Goal: Find specific page/section: Find specific page/section

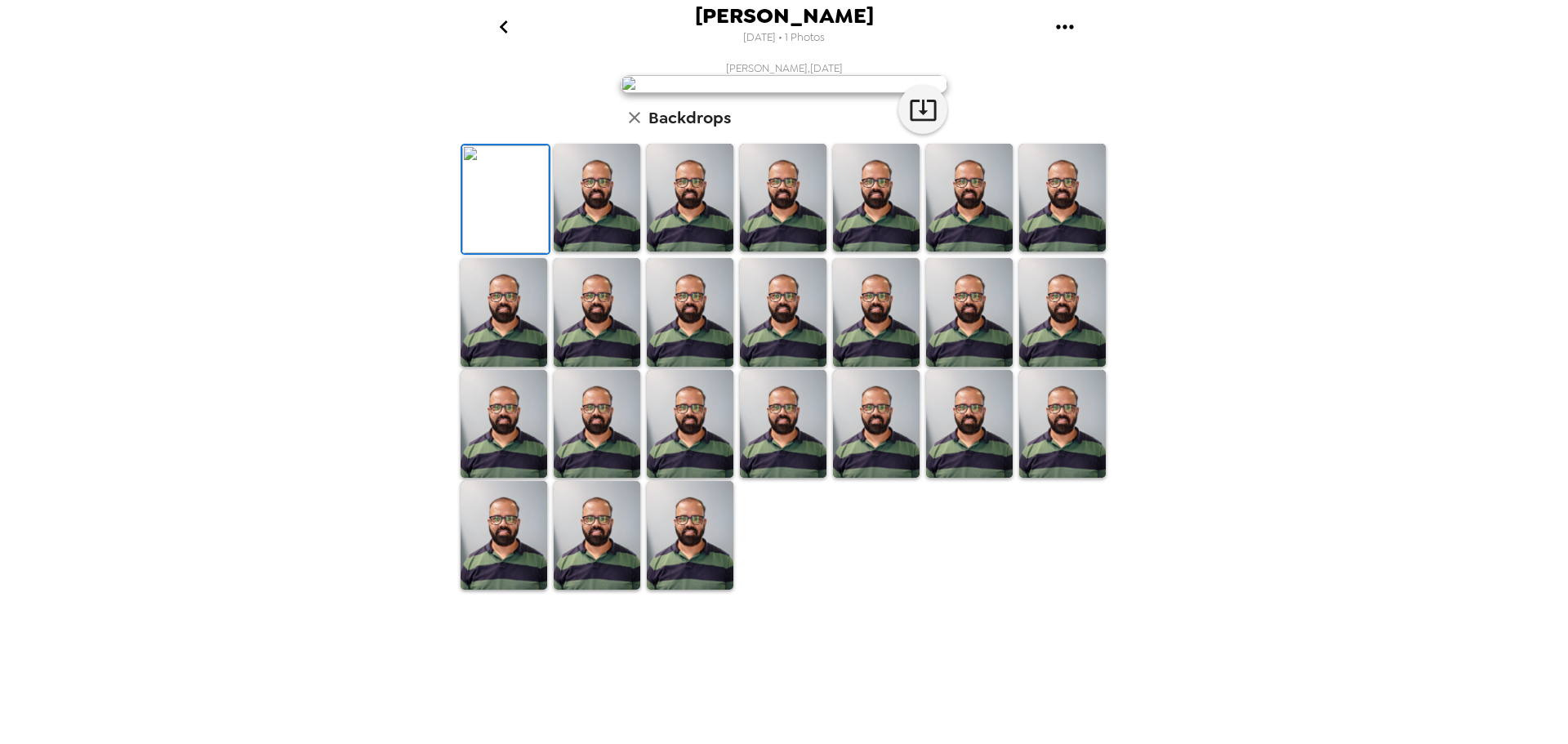
click at [756, 93] on img at bounding box center [784, 84] width 327 height 18
click at [675, 252] on img at bounding box center [690, 197] width 87 height 108
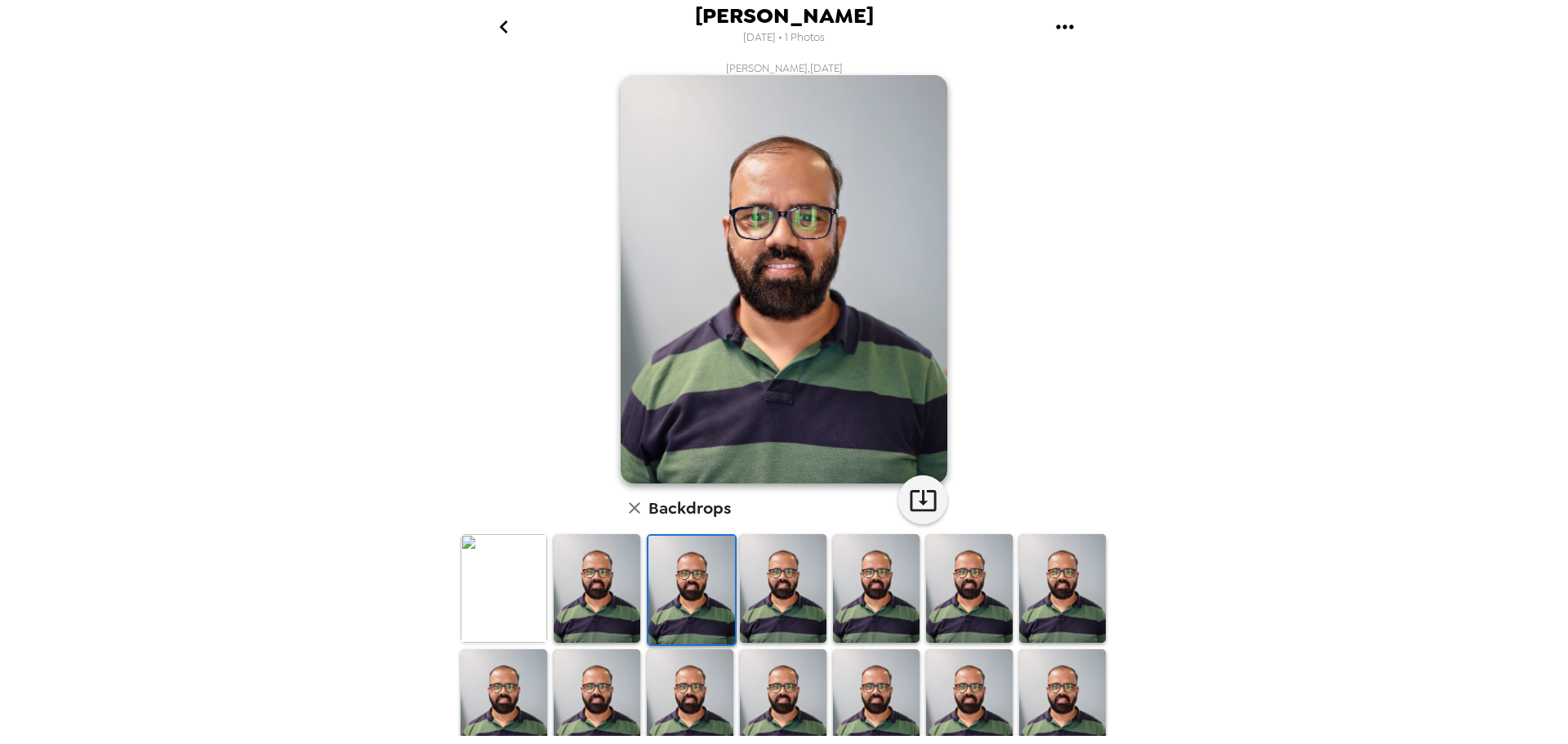
click at [585, 707] on img at bounding box center [597, 703] width 87 height 108
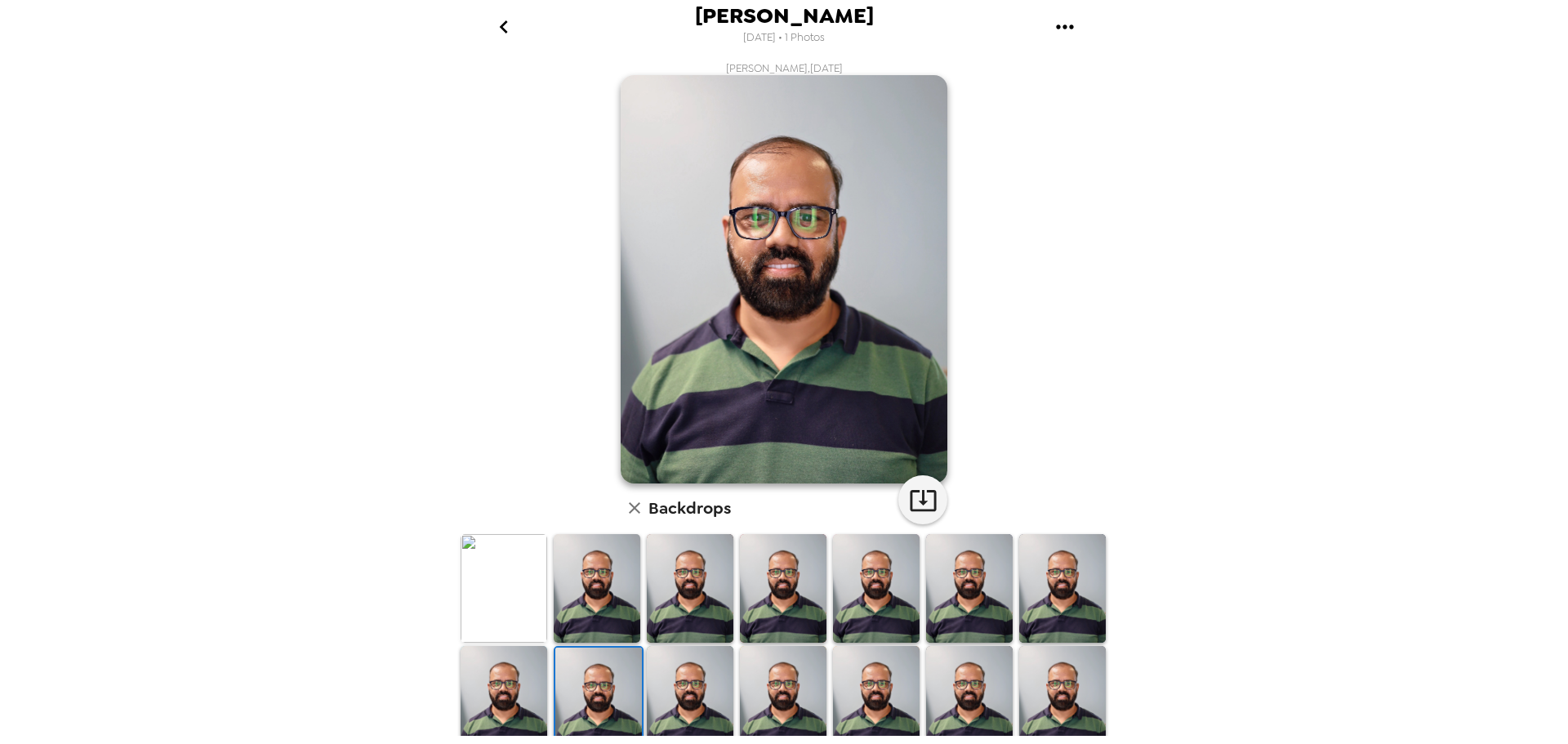
click at [495, 714] on img at bounding box center [504, 700] width 87 height 108
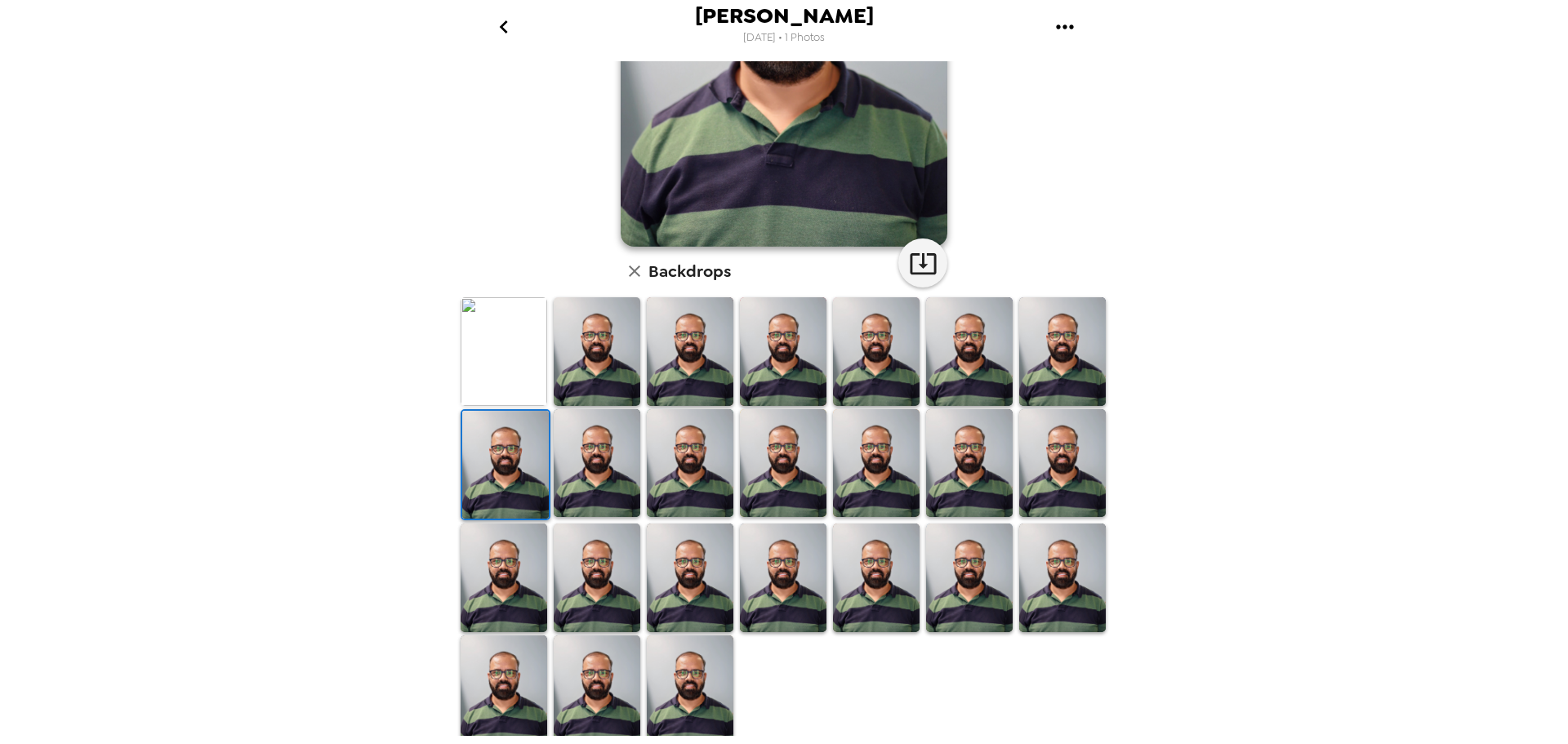
click at [713, 697] on img at bounding box center [690, 689] width 87 height 108
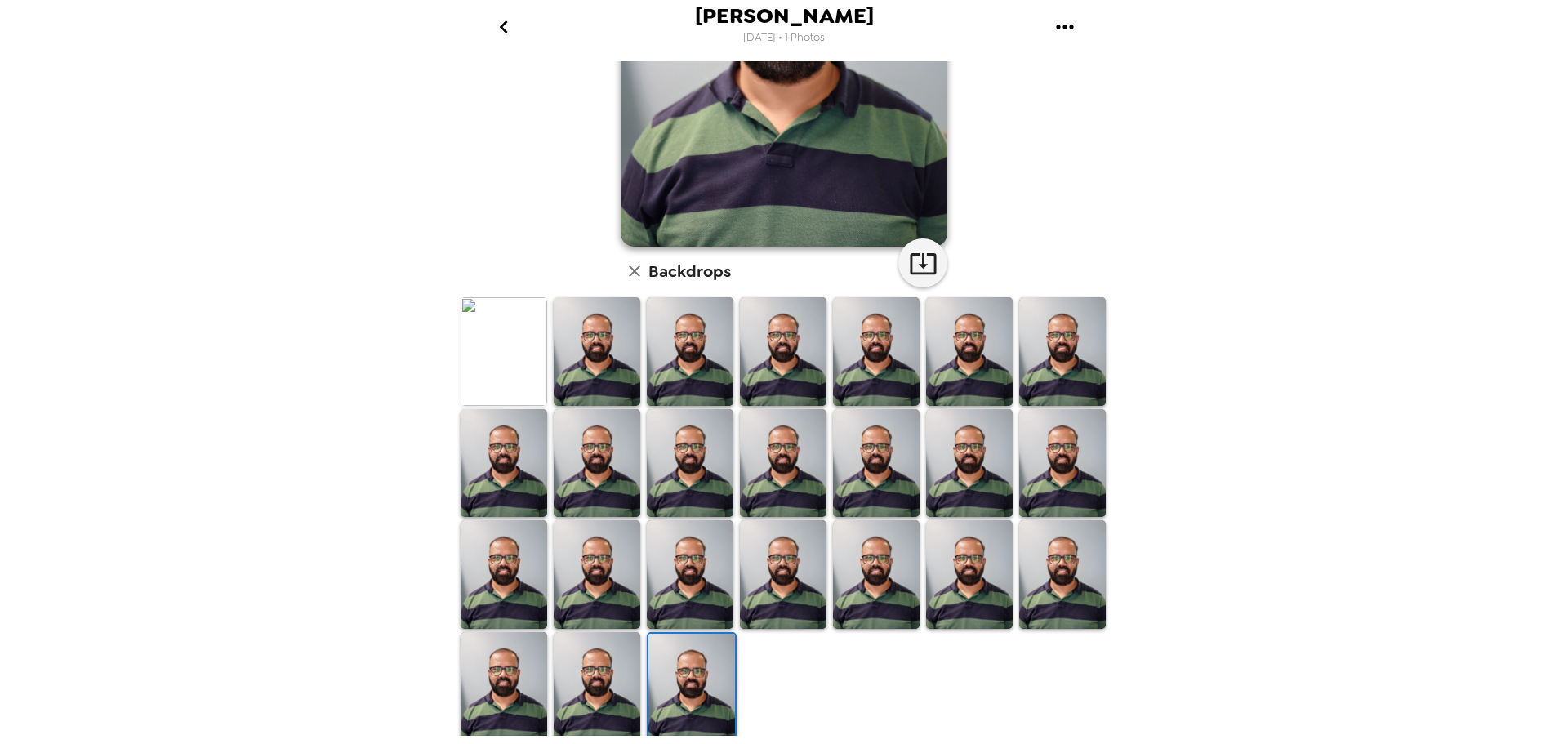
click at [662, 408] on div at bounding box center [690, 463] width 93 height 112
click at [674, 343] on img at bounding box center [690, 350] width 87 height 108
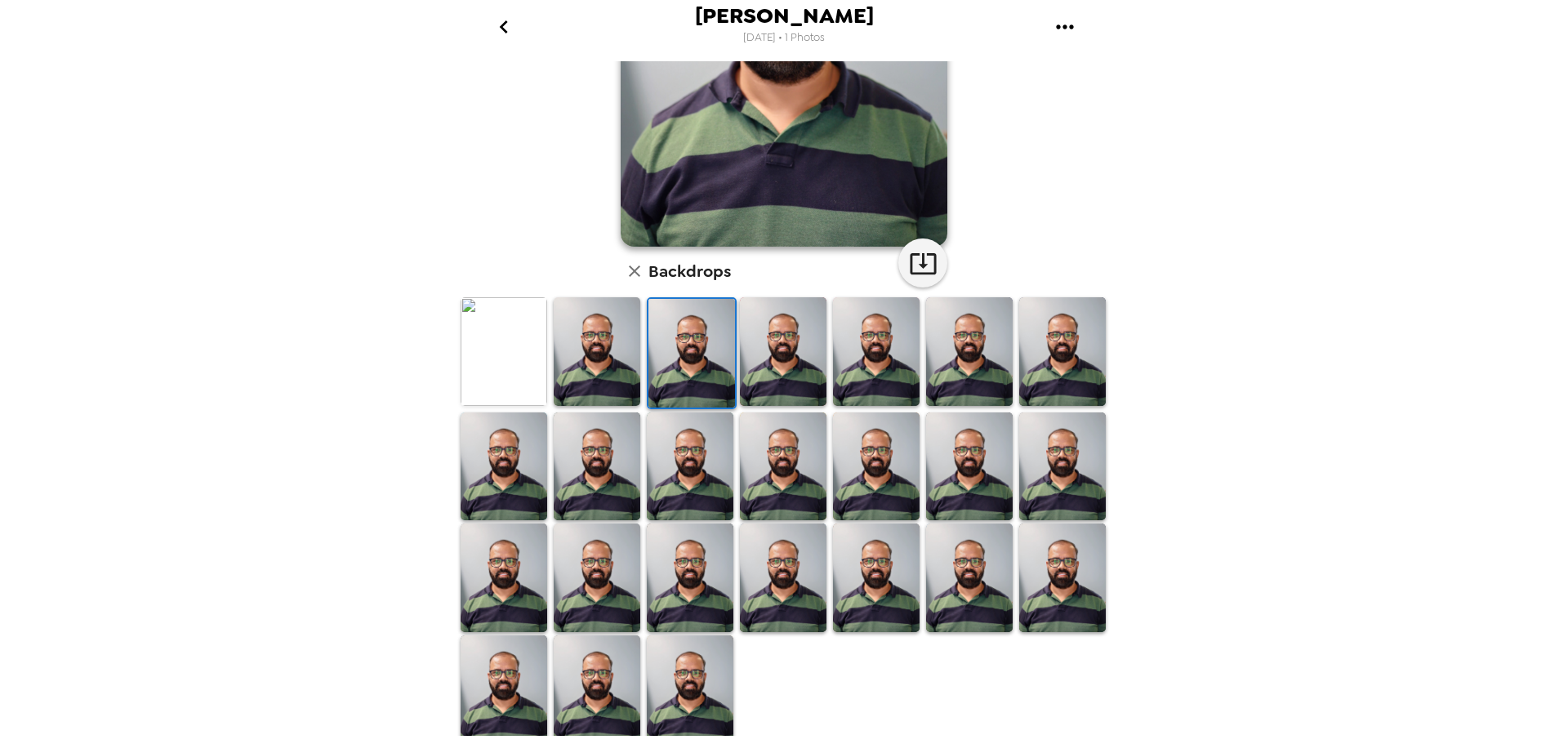
click at [789, 471] on img at bounding box center [784, 466] width 87 height 108
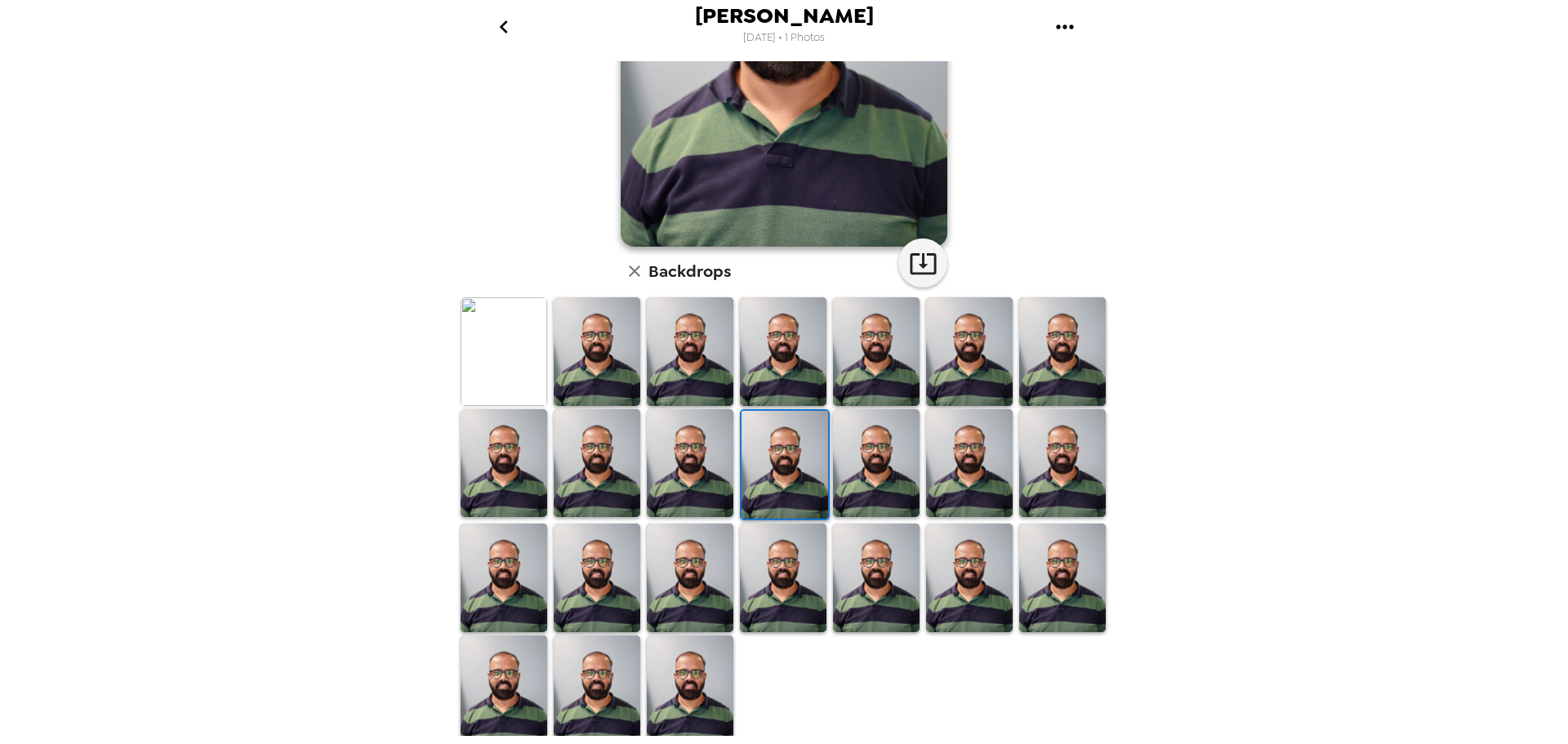
drag, startPoint x: 882, startPoint y: 484, endPoint x: 878, endPoint y: 523, distance: 39.2
click at [883, 484] on img at bounding box center [876, 463] width 87 height 108
click at [863, 588] on img at bounding box center [876, 576] width 87 height 108
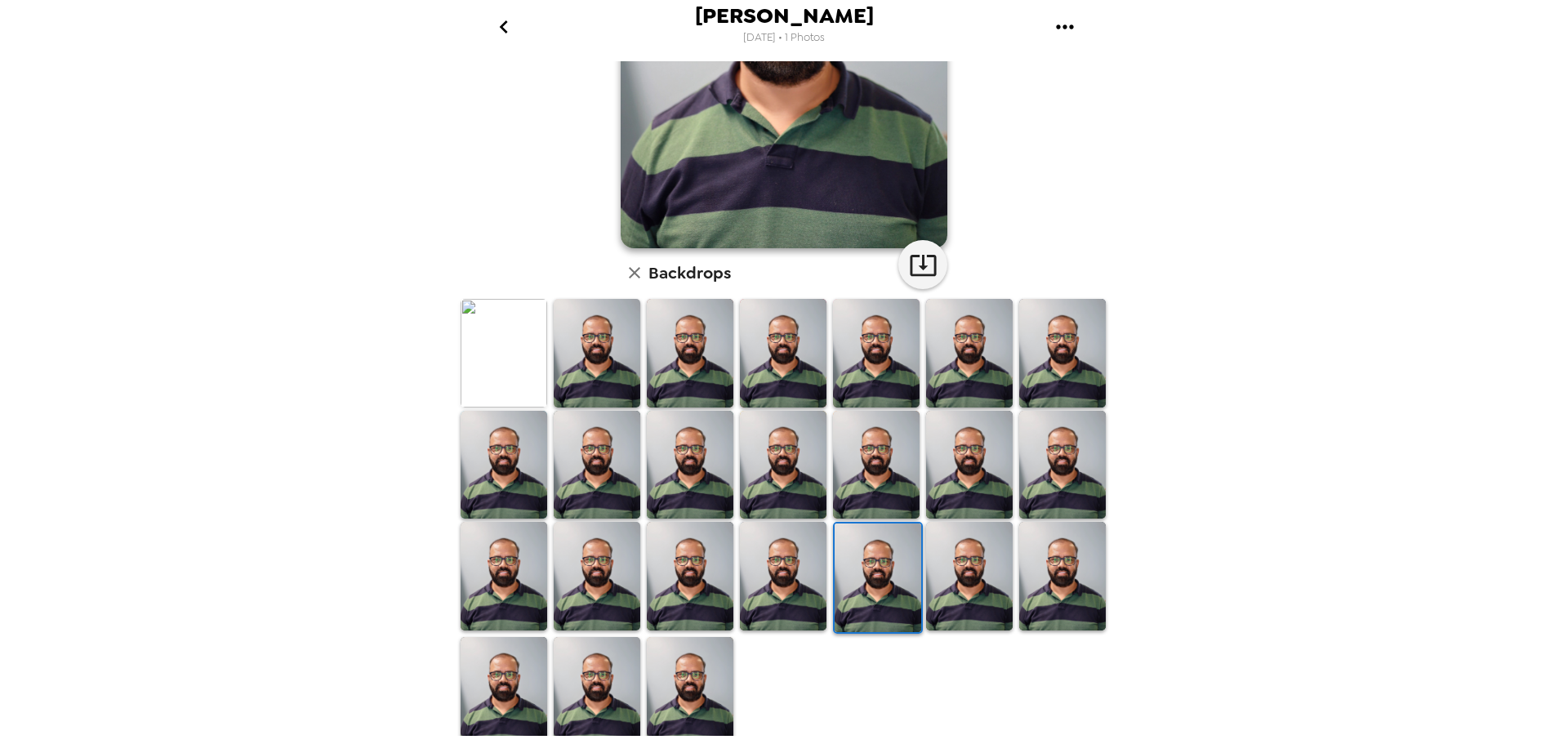
click at [780, 595] on img at bounding box center [784, 575] width 87 height 108
click at [689, 277] on h6 "Backdrops" at bounding box center [690, 272] width 83 height 26
click at [625, 276] on icon "button" at bounding box center [635, 272] width 20 height 20
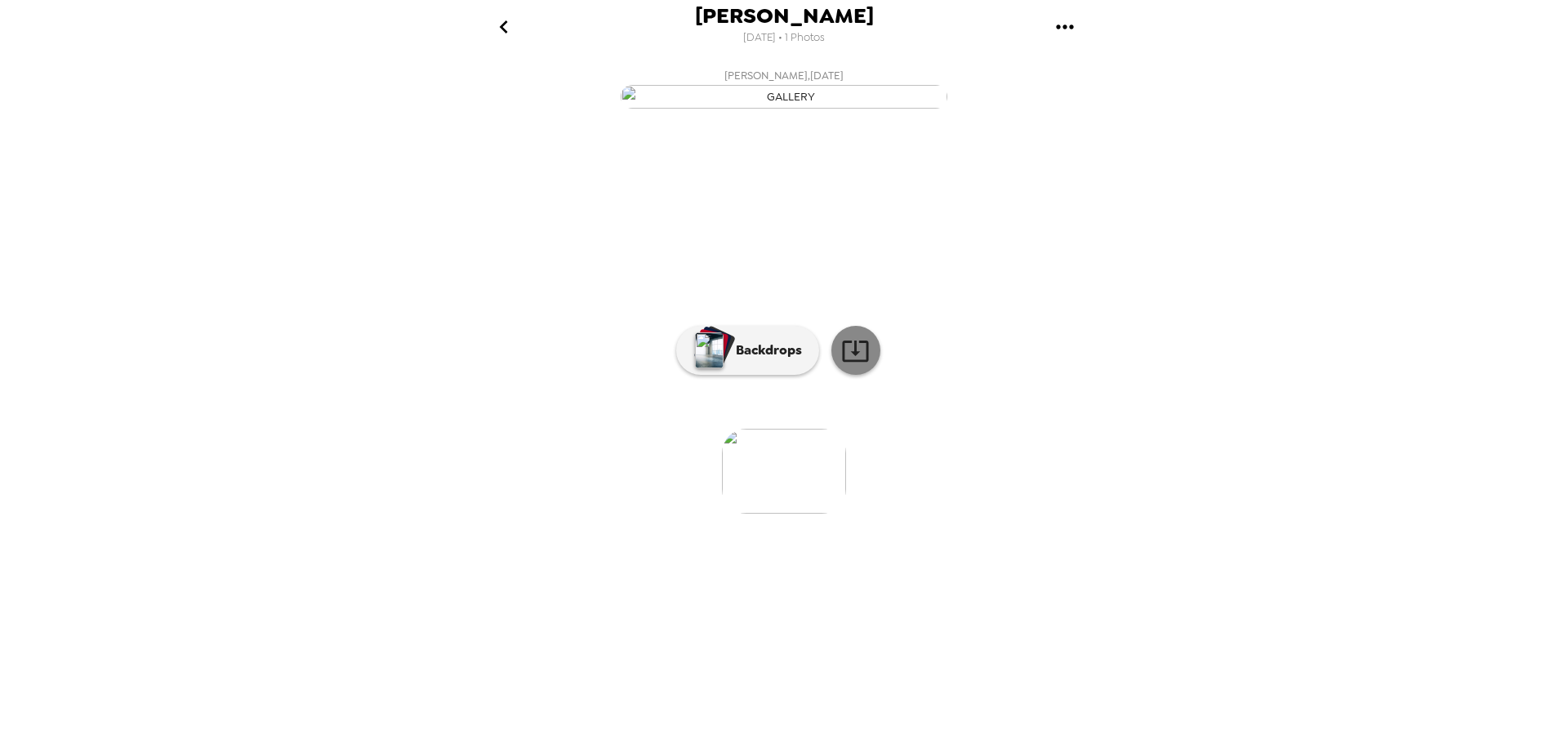
click at [863, 365] on icon at bounding box center [855, 350] width 29 height 29
click at [783, 360] on p "Backdrops" at bounding box center [764, 350] width 74 height 20
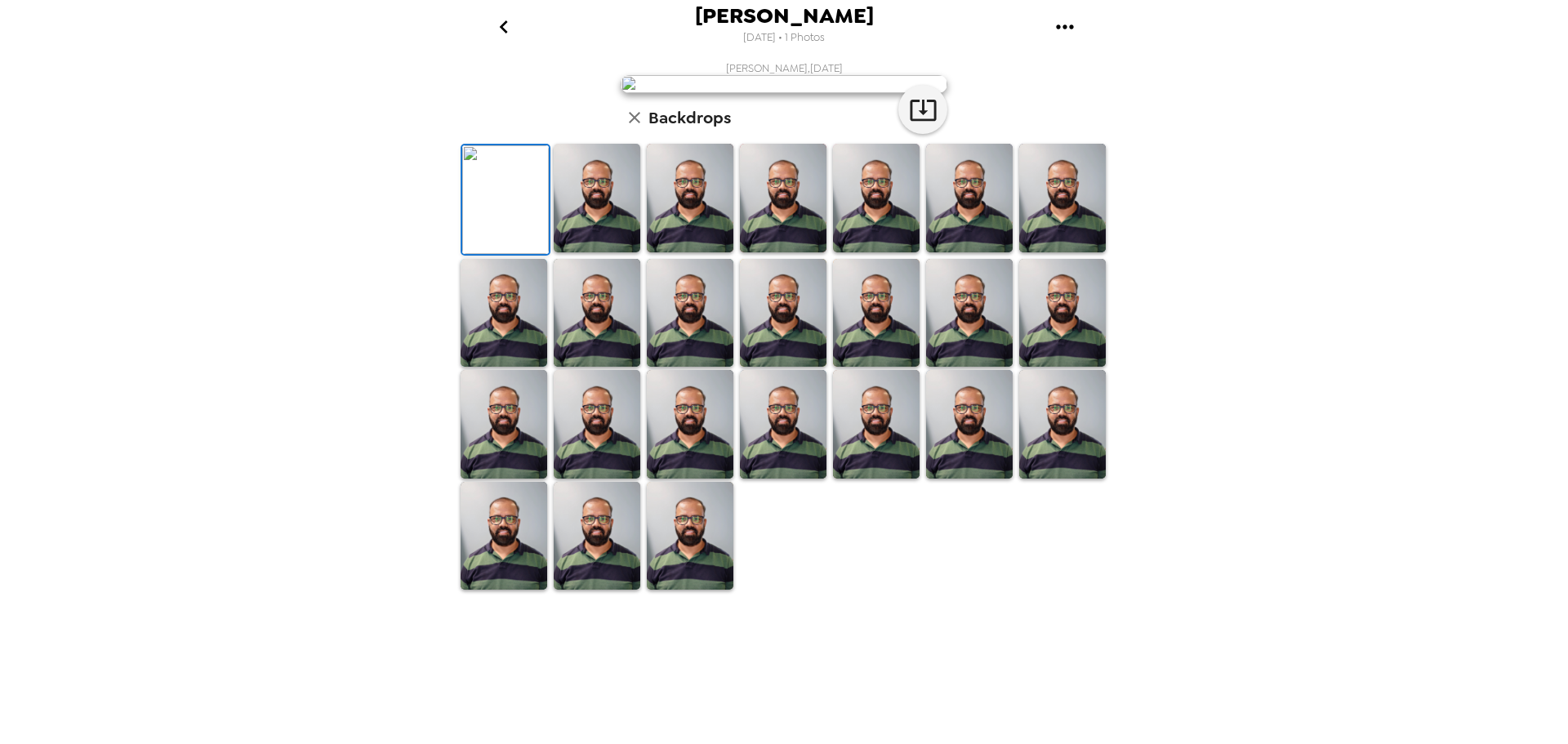
scroll to position [238, 0]
click at [606, 253] on img at bounding box center [597, 198] width 87 height 109
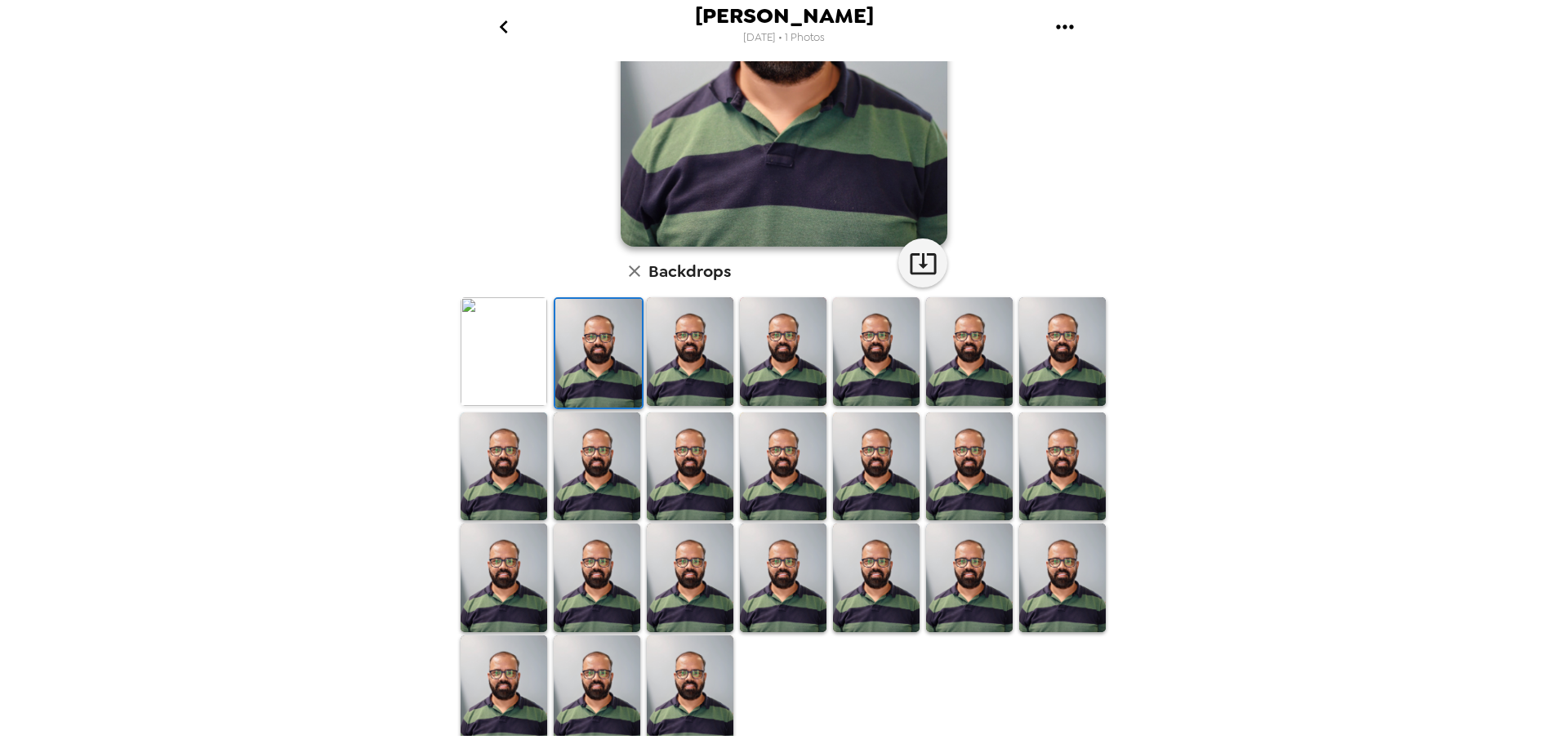
click at [669, 338] on img at bounding box center [690, 351] width 87 height 109
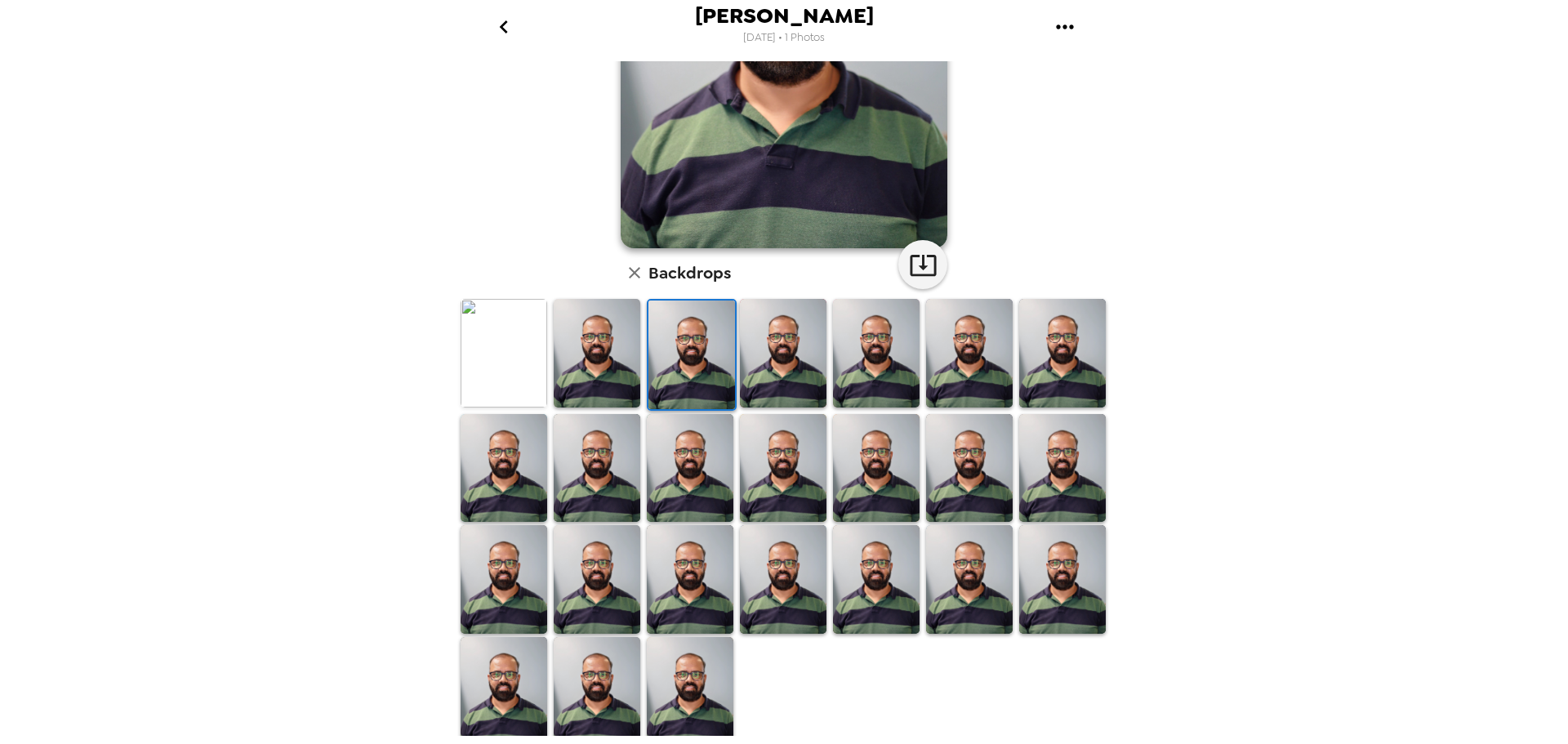
scroll to position [237, 0]
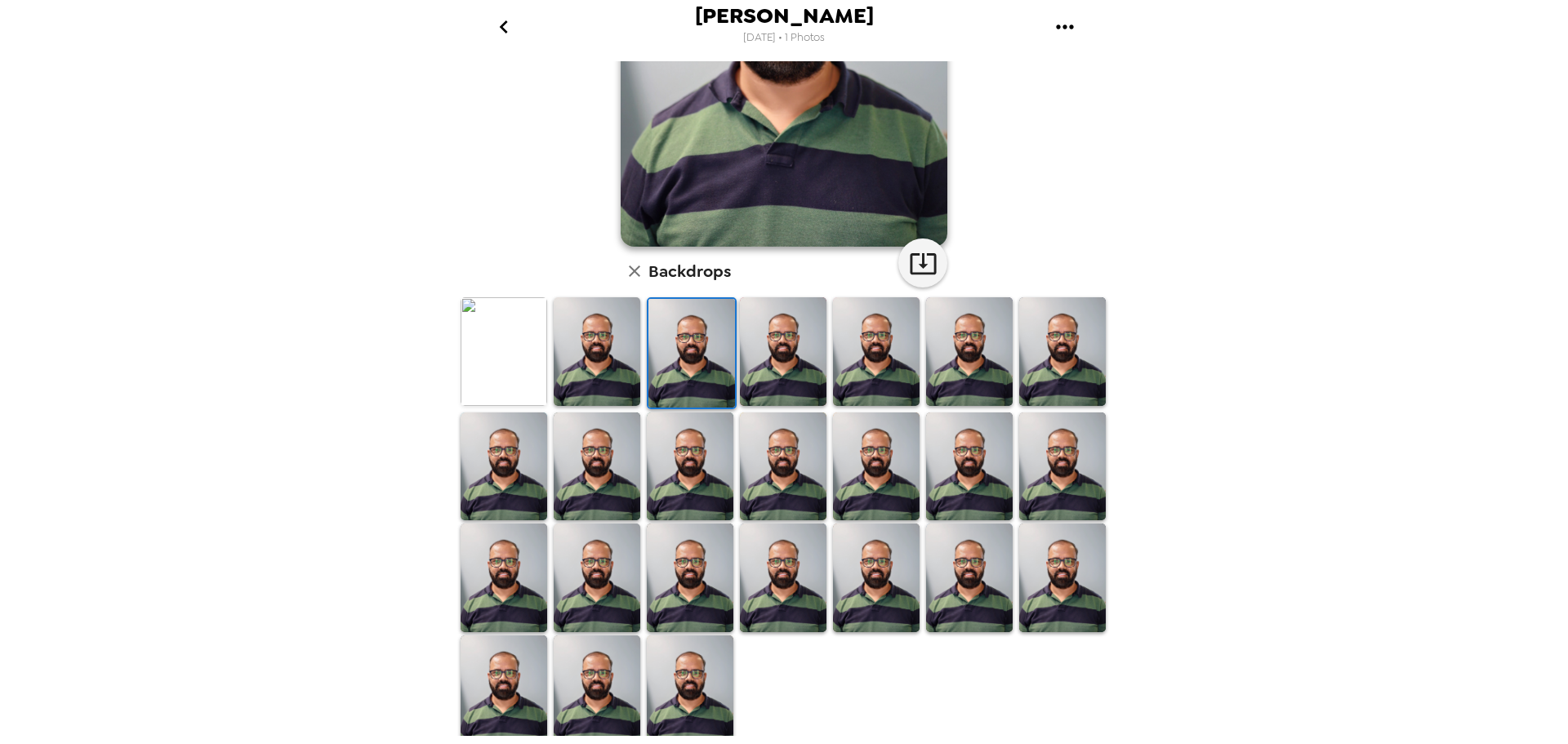
click at [496, 341] on img at bounding box center [504, 351] width 87 height 109
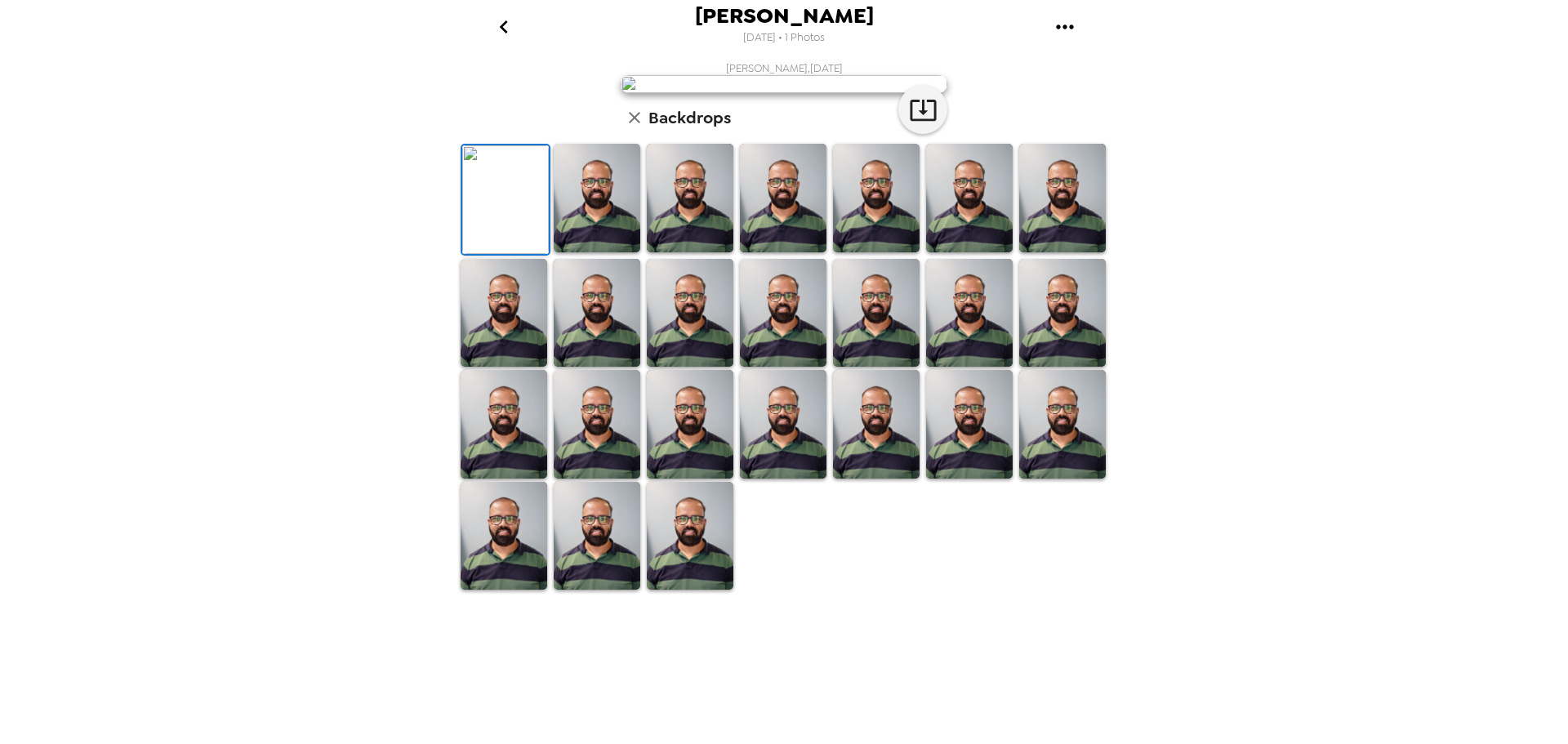
click at [659, 253] on img at bounding box center [690, 198] width 87 height 109
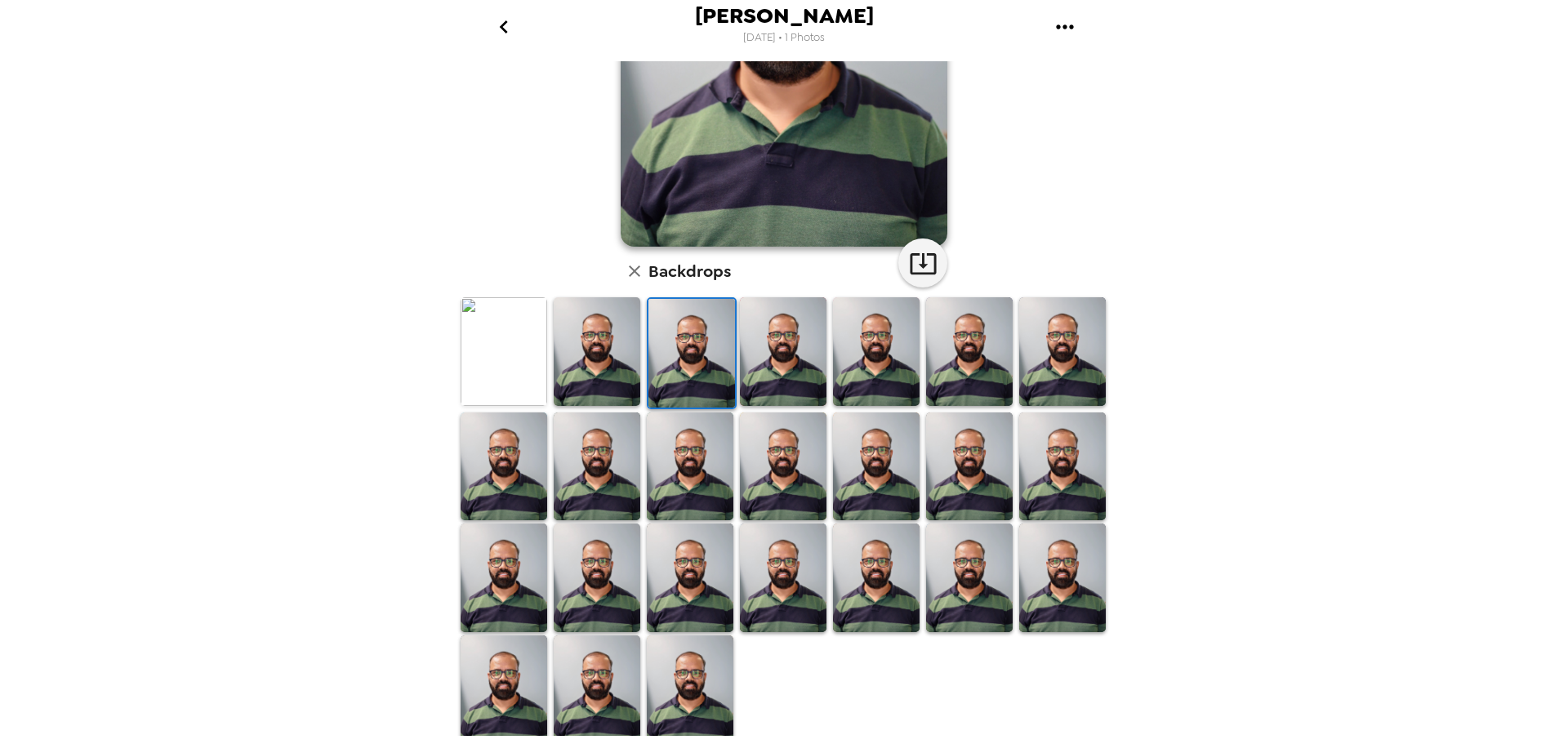
scroll to position [155, 0]
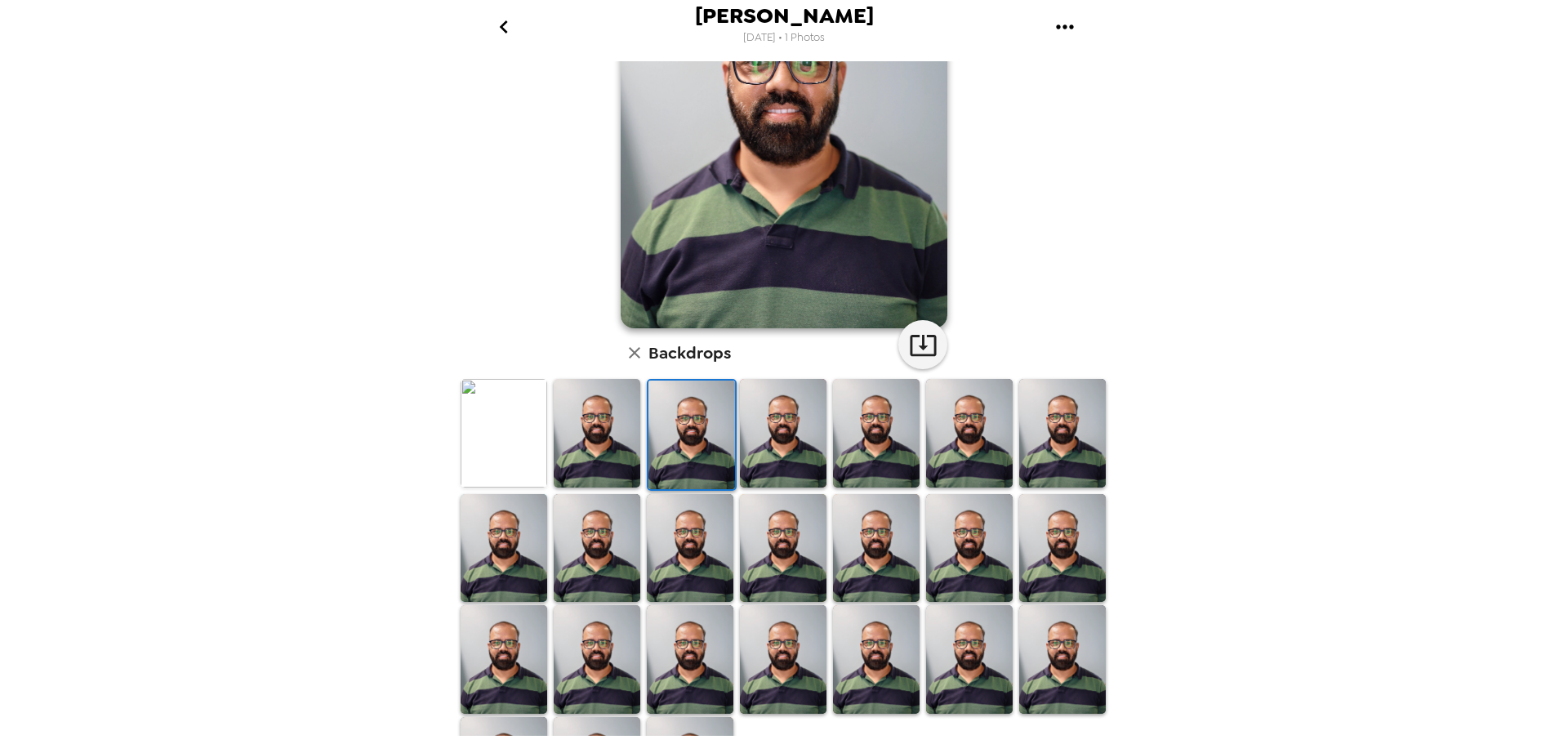
click at [634, 346] on icon "button" at bounding box center [635, 353] width 20 height 20
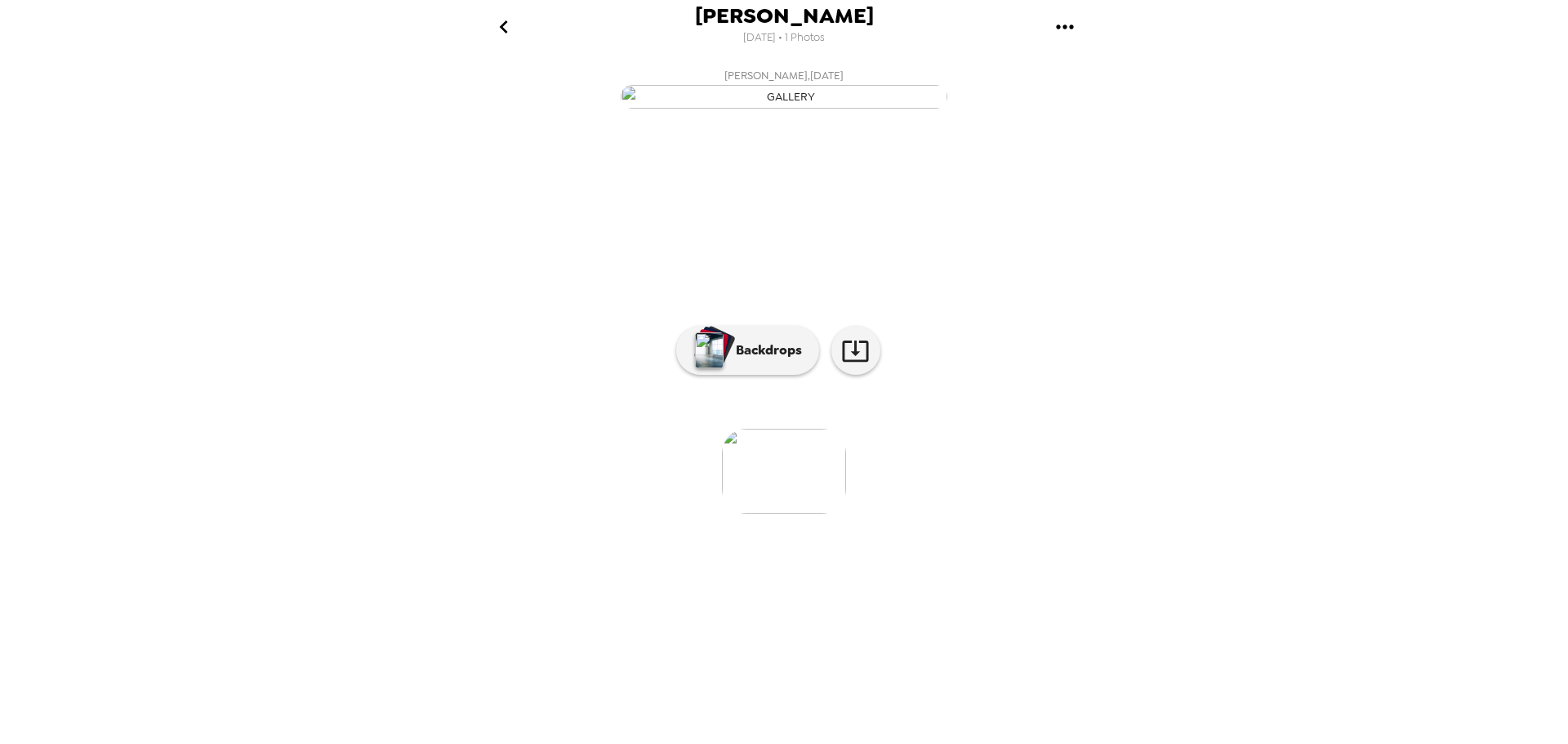
click at [609, 514] on li at bounding box center [651, 471] width 124 height 85
click at [924, 514] on li at bounding box center [917, 471] width 124 height 85
click at [831, 514] on img at bounding box center [784, 471] width 124 height 85
click at [909, 514] on li at bounding box center [917, 471] width 124 height 85
click at [935, 514] on li at bounding box center [917, 471] width 124 height 85
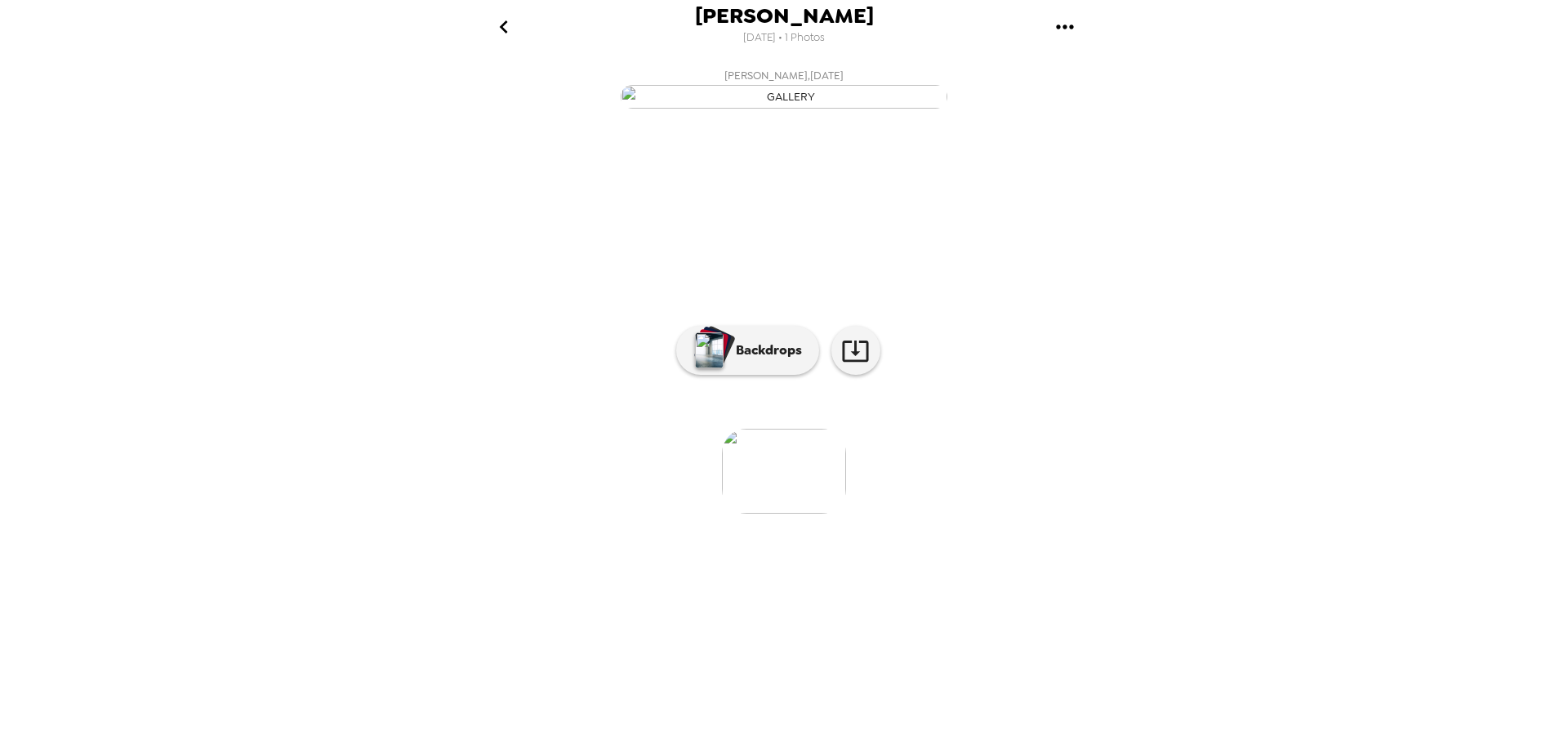
click at [987, 514] on li at bounding box center [1049, 471] width 124 height 85
click at [775, 360] on p "Backdrops" at bounding box center [764, 350] width 74 height 20
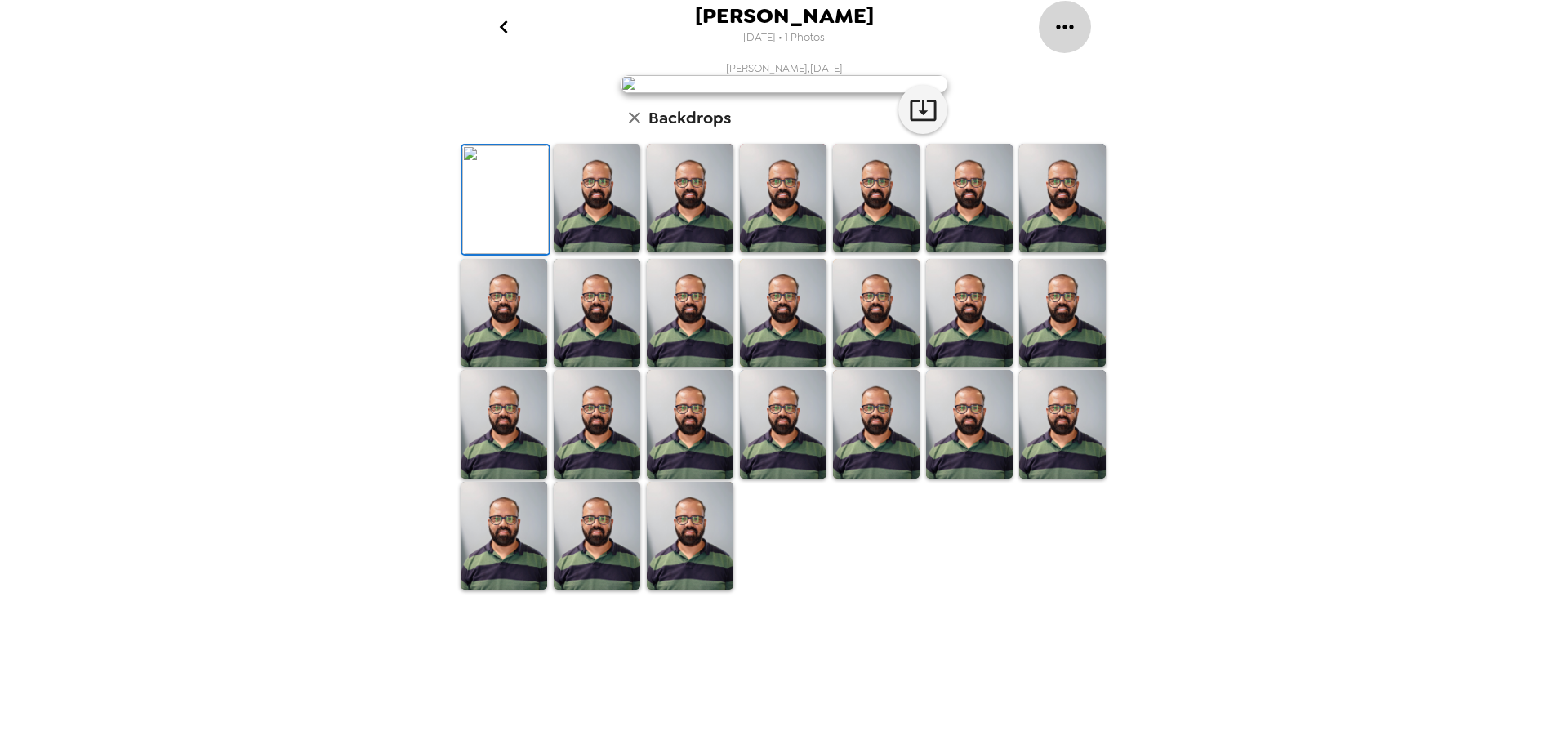
click at [1054, 32] on icon "gallery menu" at bounding box center [1065, 27] width 26 height 26
click at [1339, 205] on div at bounding box center [784, 372] width 1568 height 744
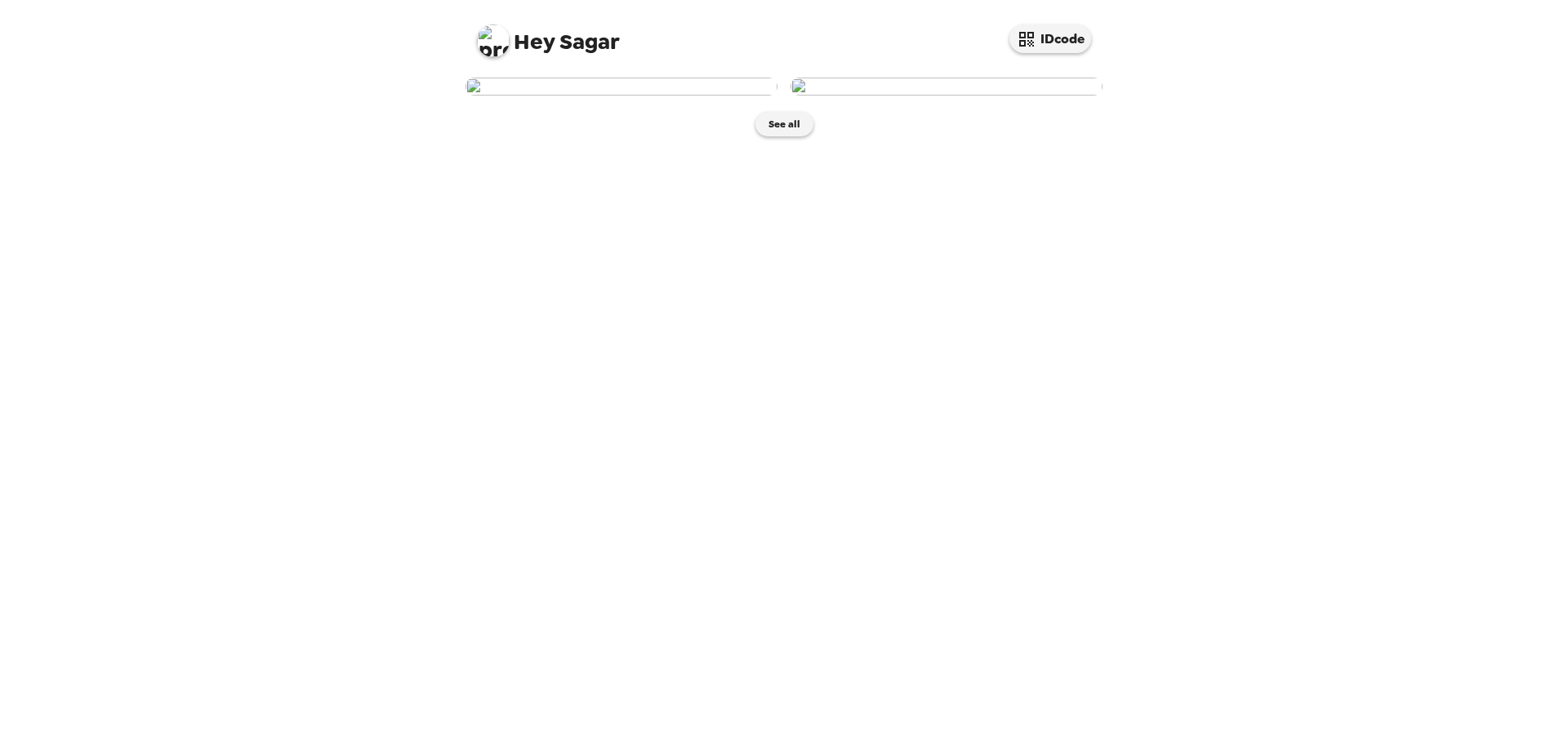
click at [900, 96] on img at bounding box center [946, 87] width 312 height 18
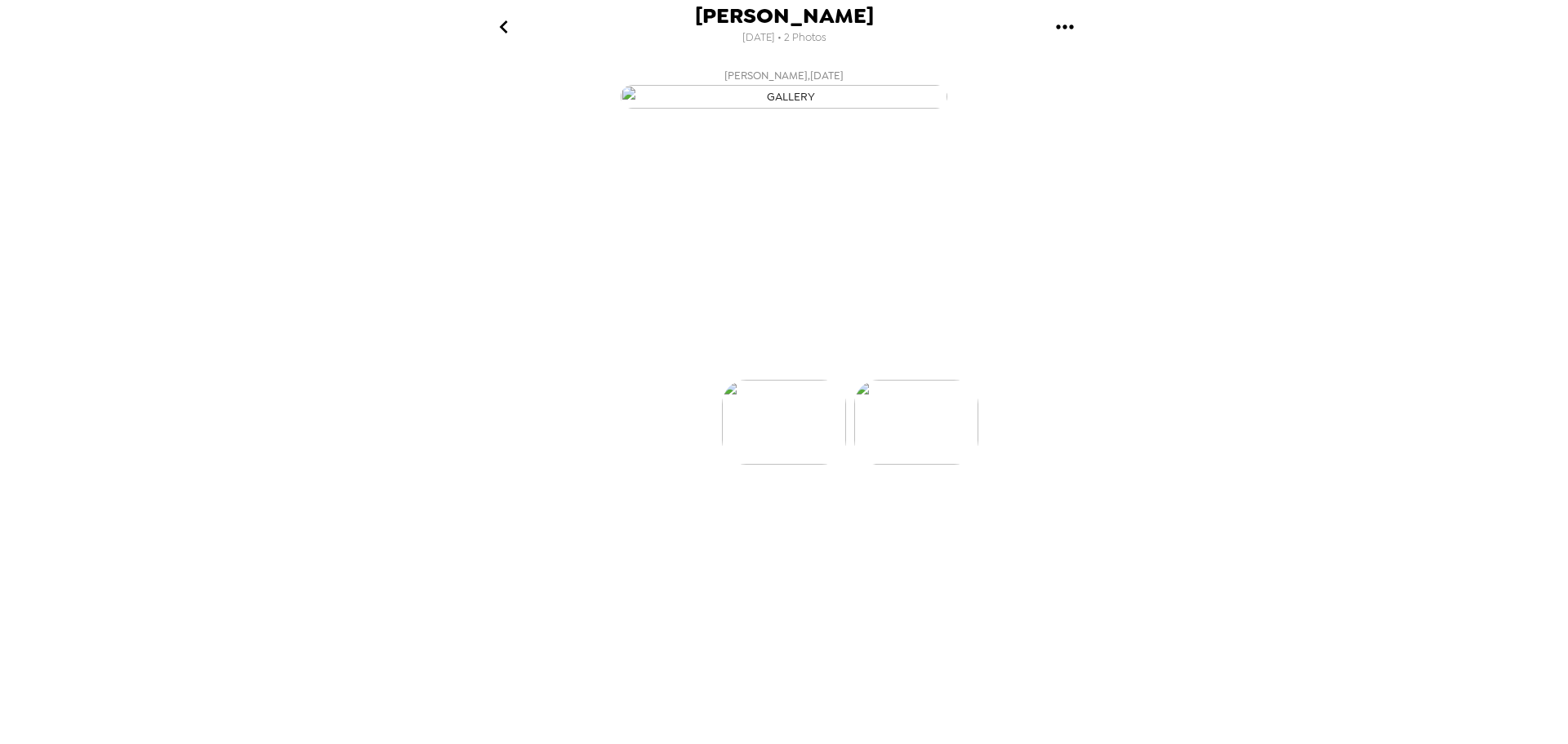
scroll to position [0, 130]
click at [740, 360] on p "Backdrops" at bounding box center [764, 350] width 74 height 20
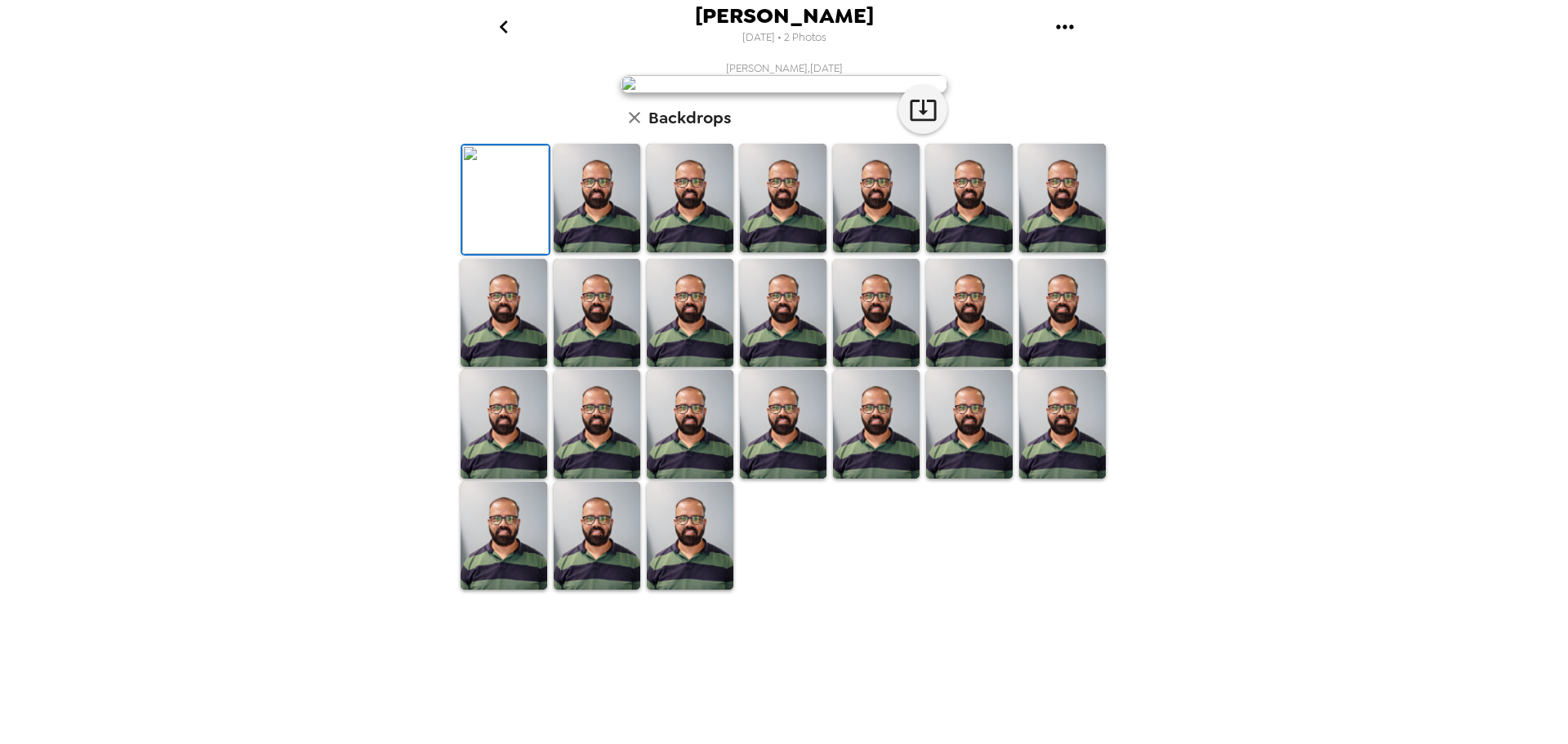
scroll to position [0, 0]
click at [507, 31] on icon "go back" at bounding box center [503, 27] width 26 height 26
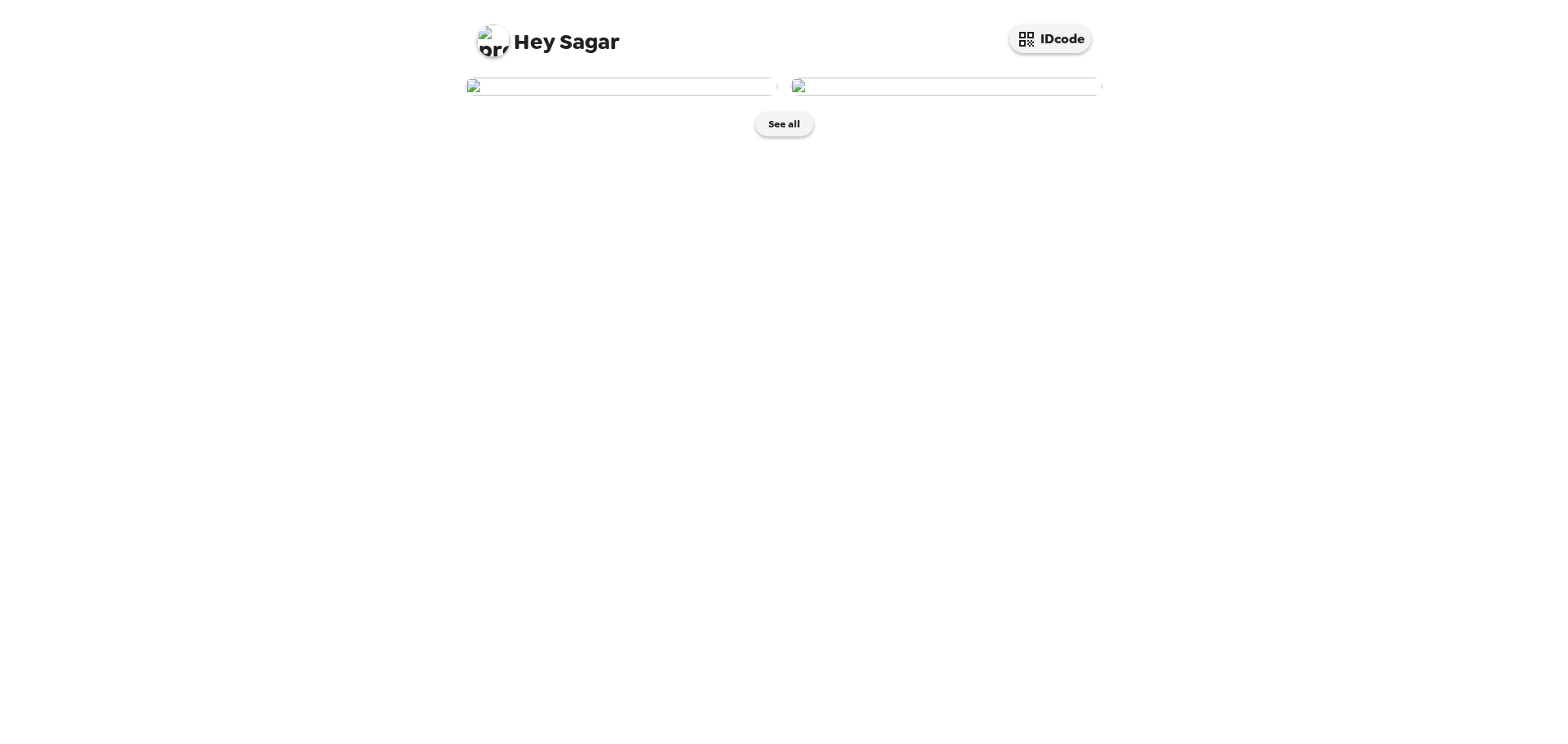
click at [633, 96] on img at bounding box center [622, 87] width 312 height 18
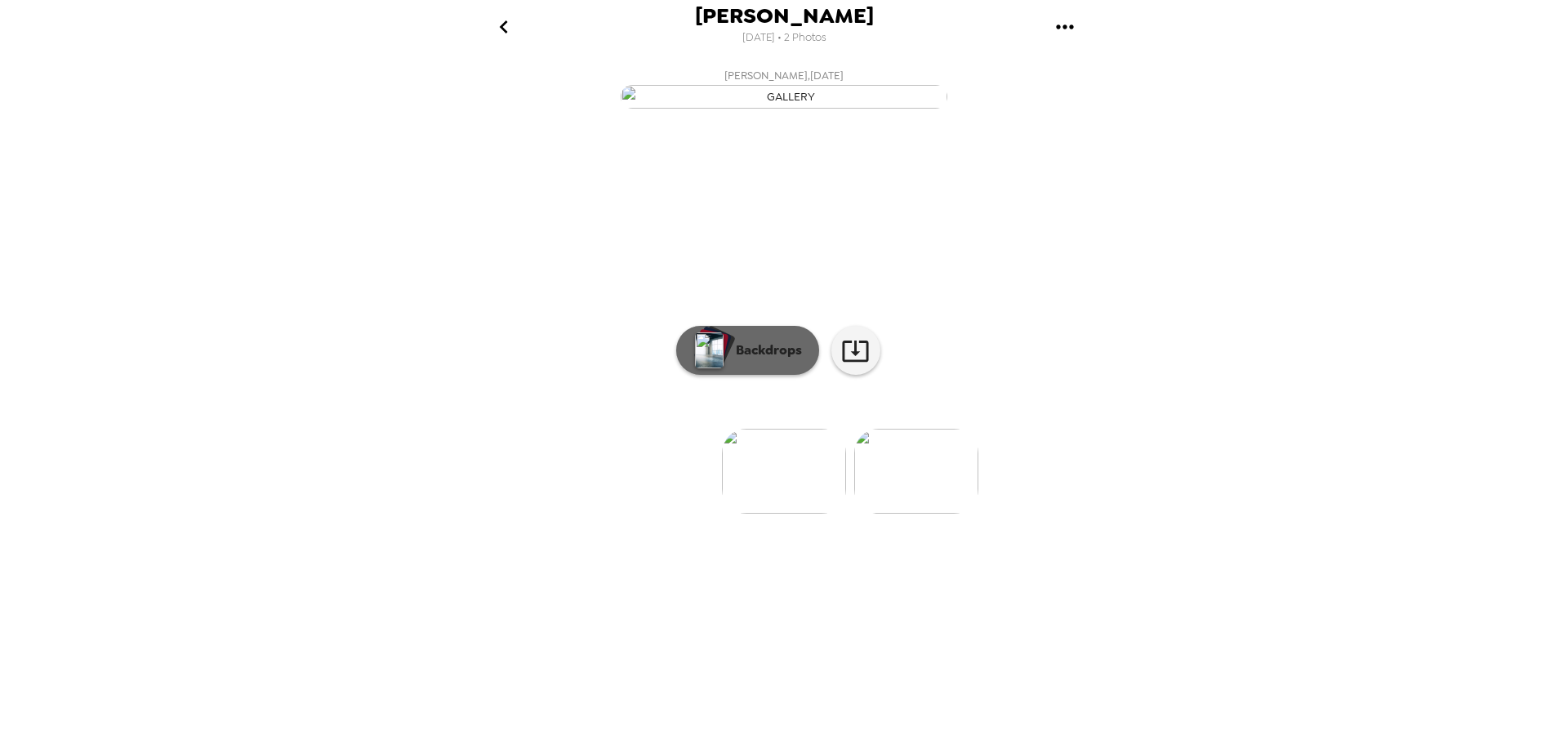
click at [755, 360] on p "Backdrops" at bounding box center [764, 350] width 74 height 20
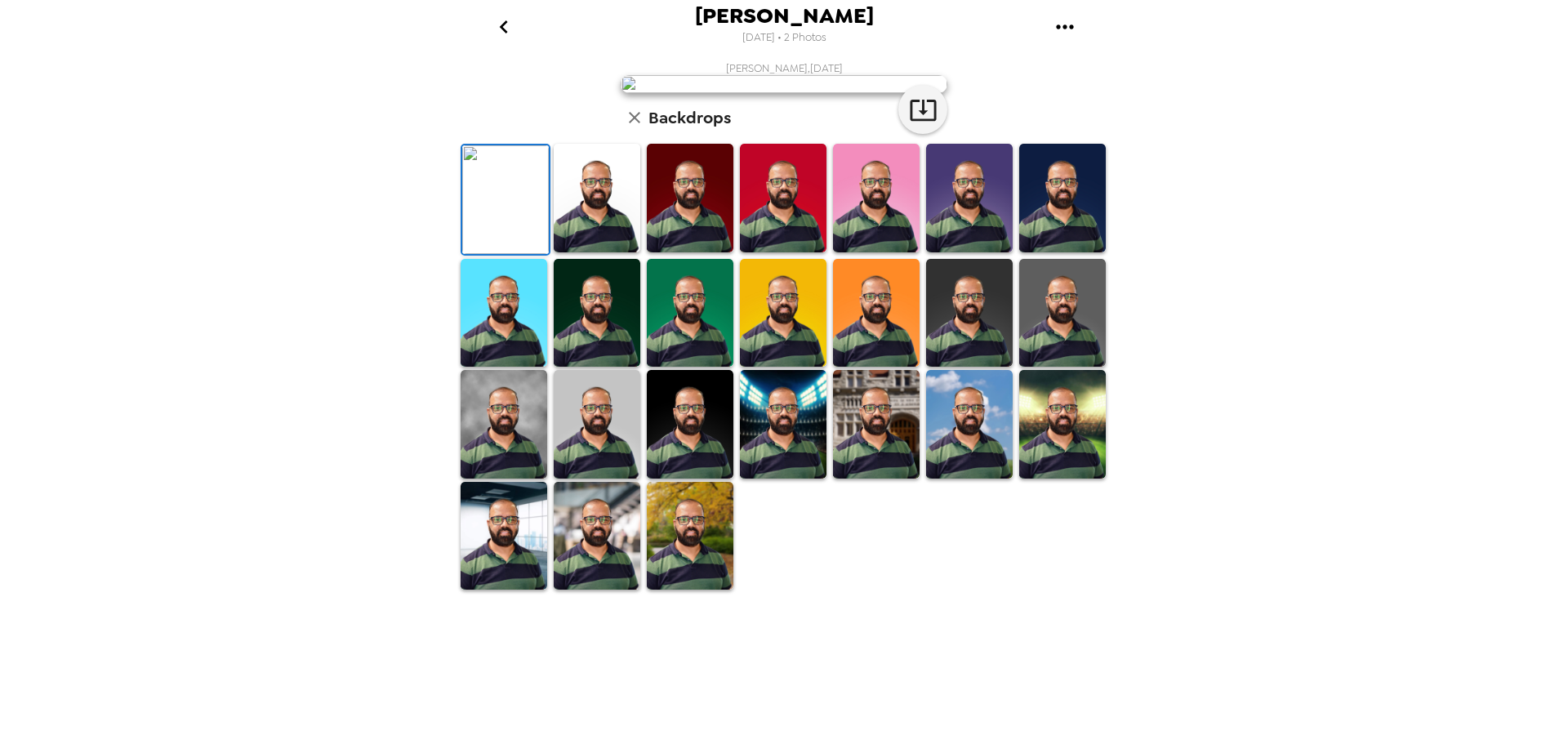
click at [516, 254] on img at bounding box center [505, 199] width 87 height 109
click at [535, 254] on img at bounding box center [505, 199] width 87 height 109
click at [514, 479] on img at bounding box center [504, 424] width 87 height 109
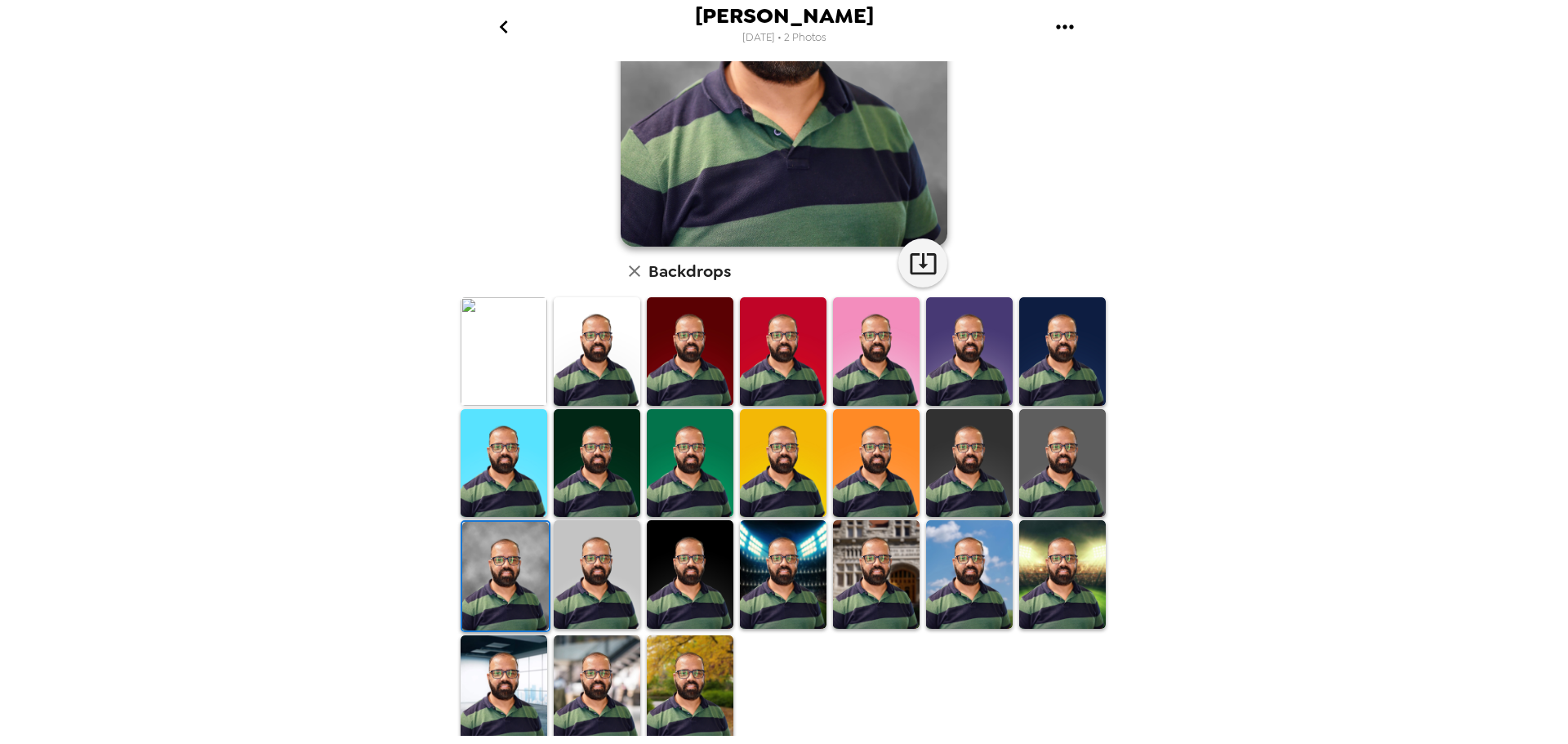
click at [762, 366] on img at bounding box center [784, 351] width 87 height 109
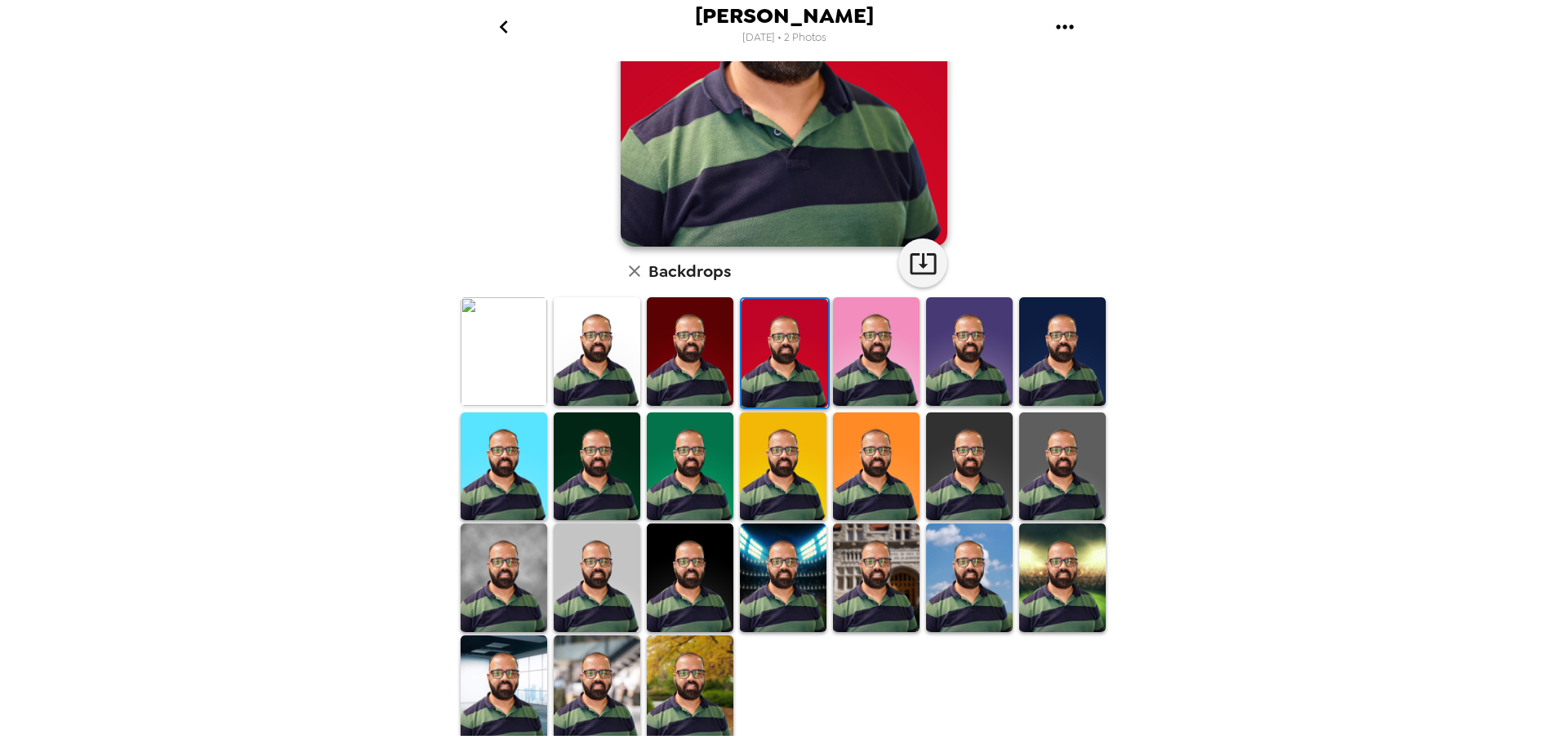
click at [685, 367] on img at bounding box center [690, 351] width 87 height 109
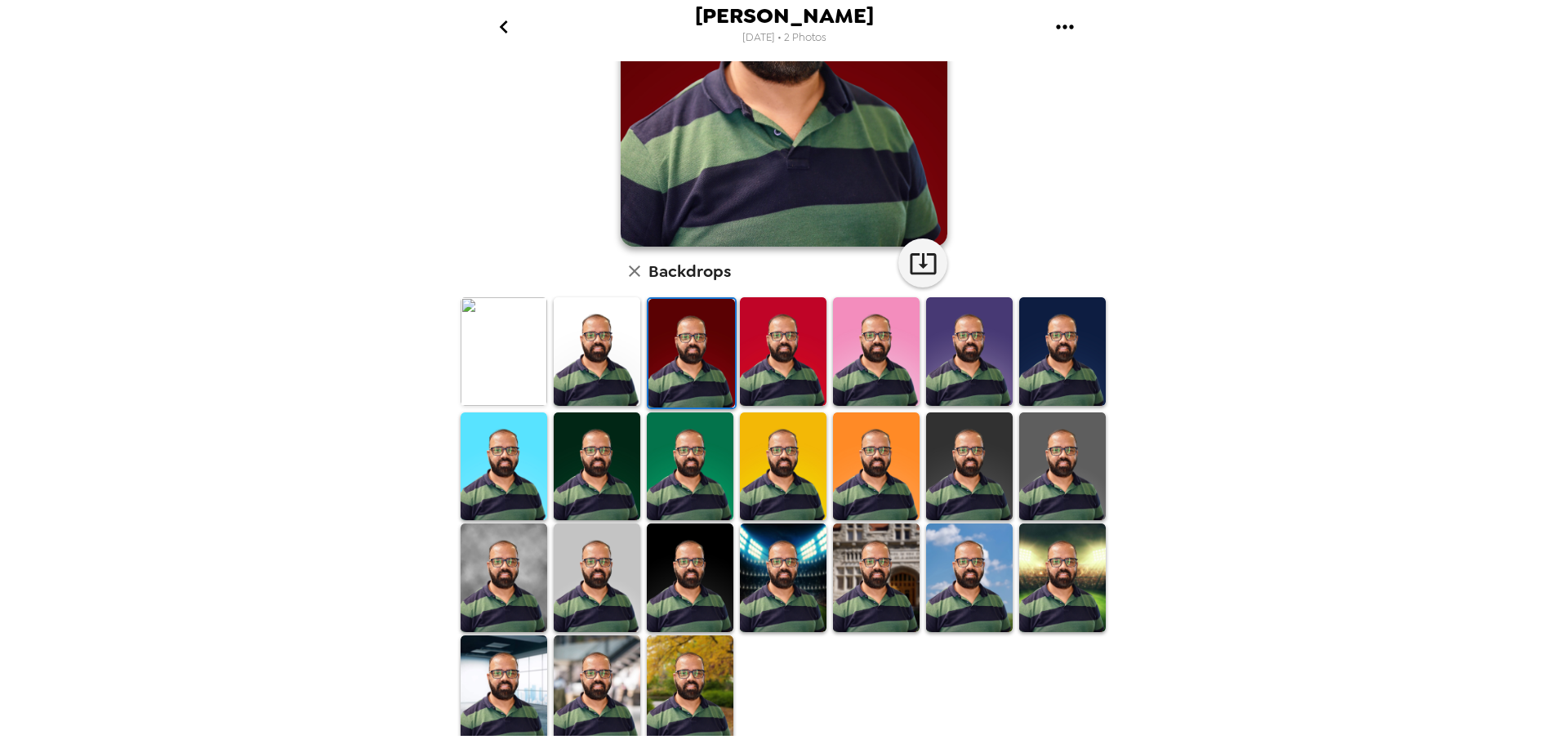
scroll to position [0, 0]
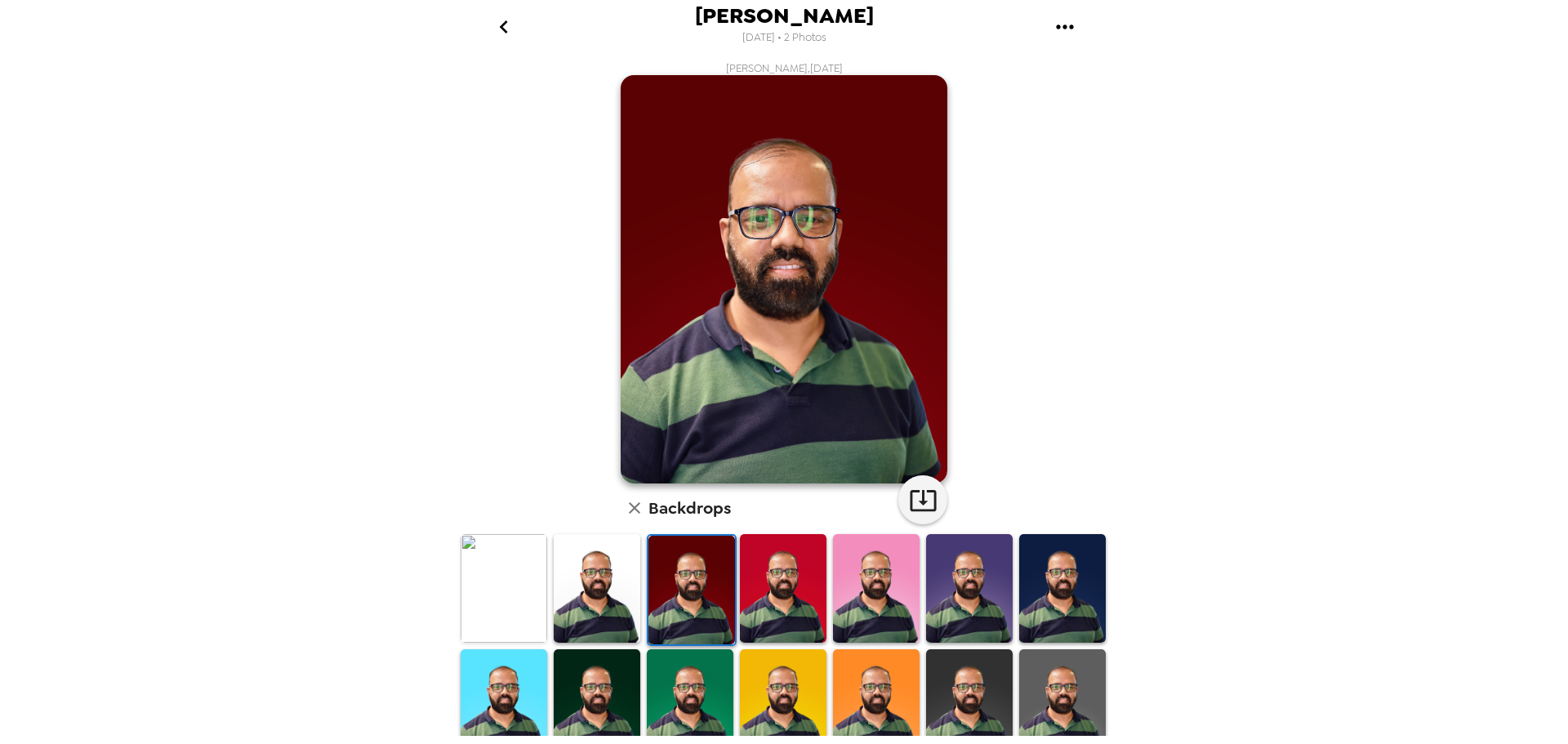
click at [991, 581] on img at bounding box center [969, 588] width 87 height 109
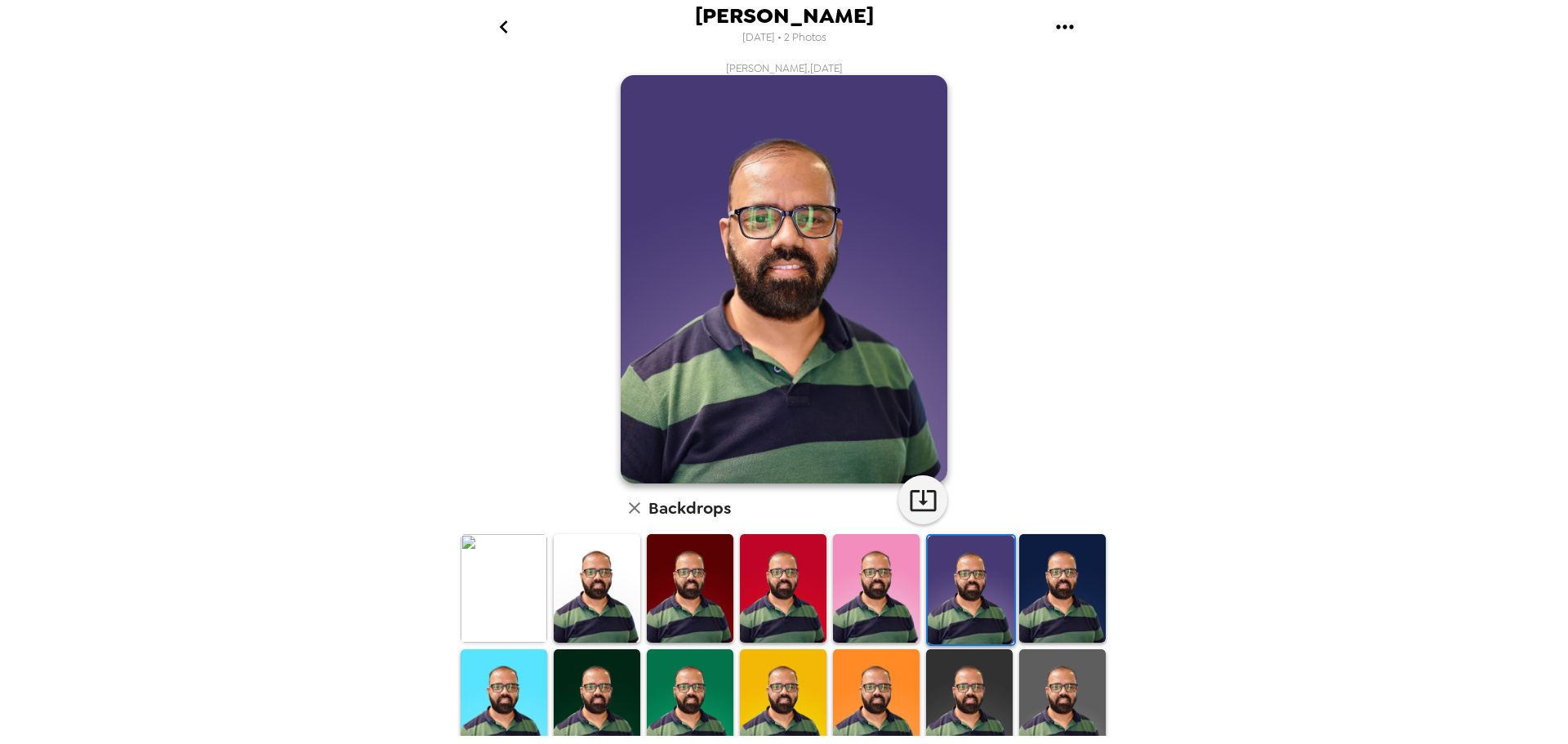
click at [1070, 589] on img at bounding box center [1063, 588] width 87 height 109
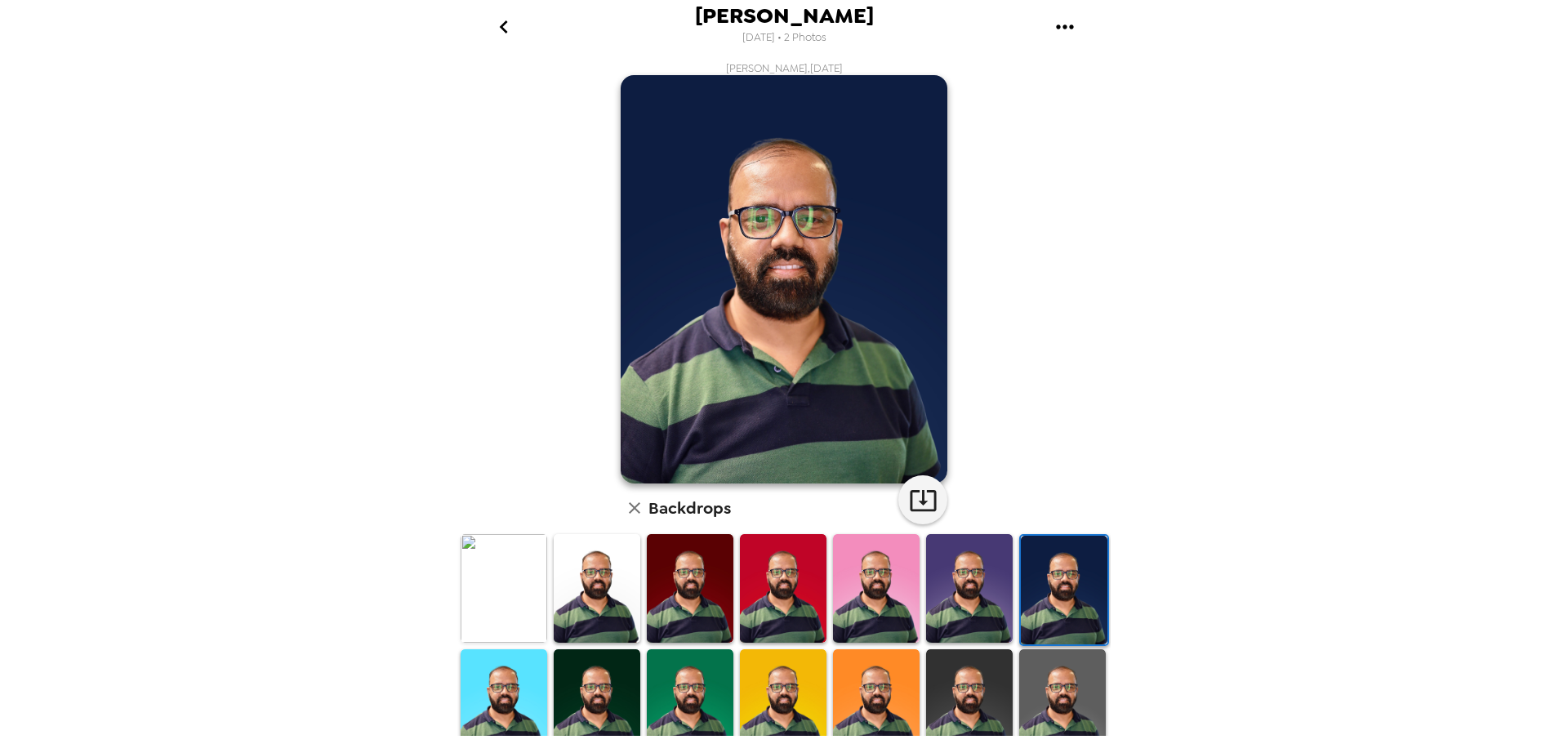
click at [487, 607] on img at bounding box center [504, 588] width 87 height 109
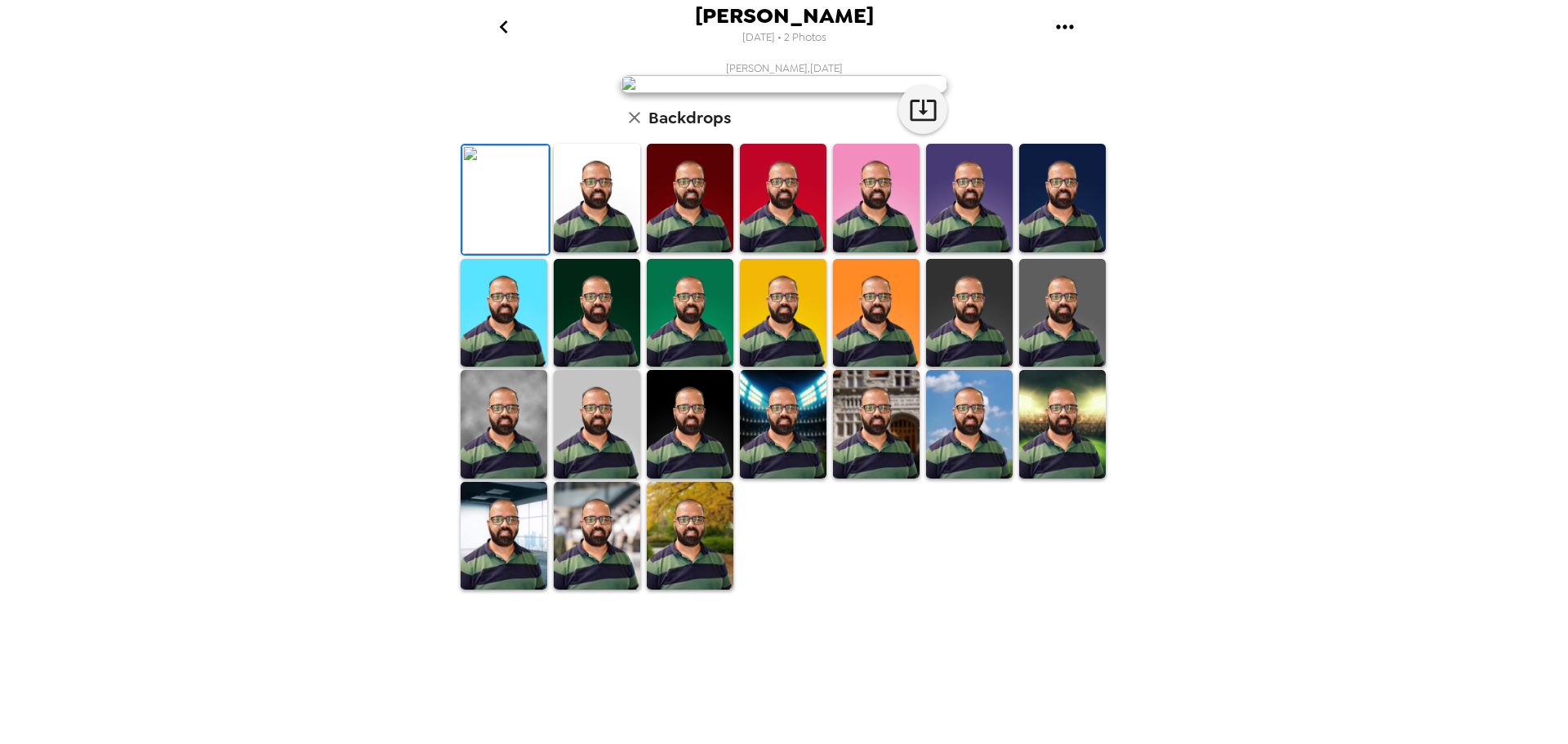
scroll to position [237, 0]
click at [696, 367] on img at bounding box center [690, 313] width 87 height 109
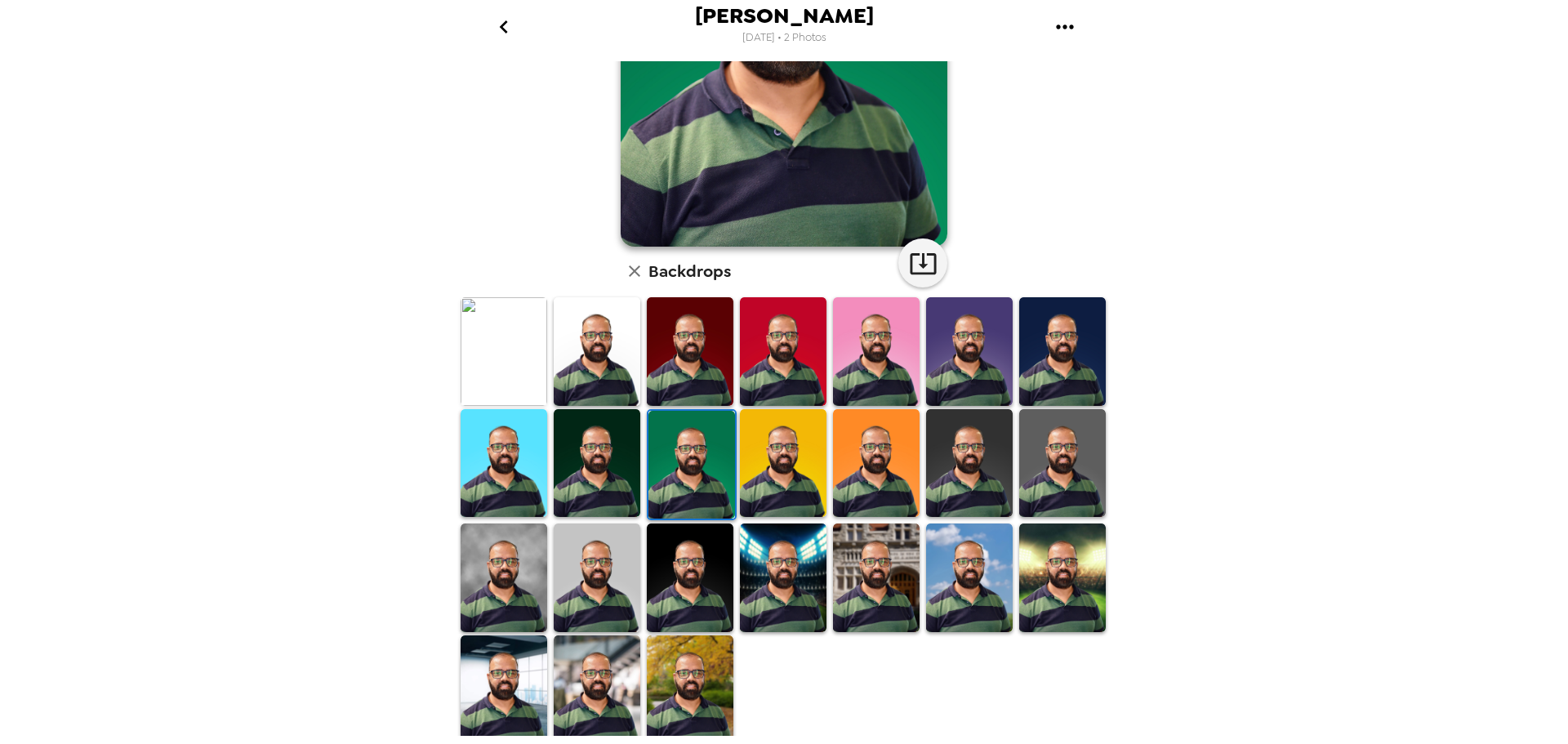
click at [606, 461] on img at bounding box center [597, 464] width 87 height 109
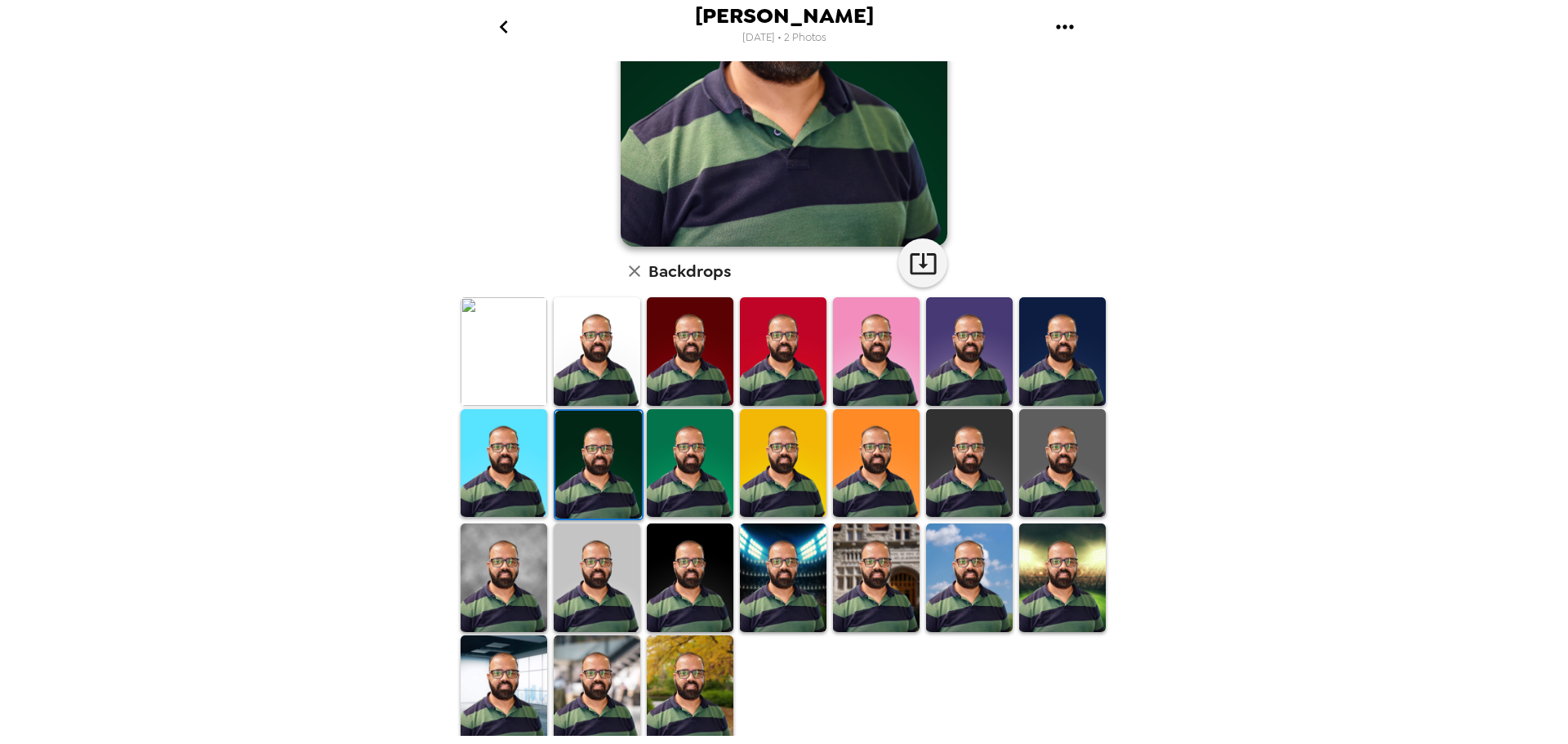
click at [505, 23] on icon "go back" at bounding box center [503, 27] width 8 height 13
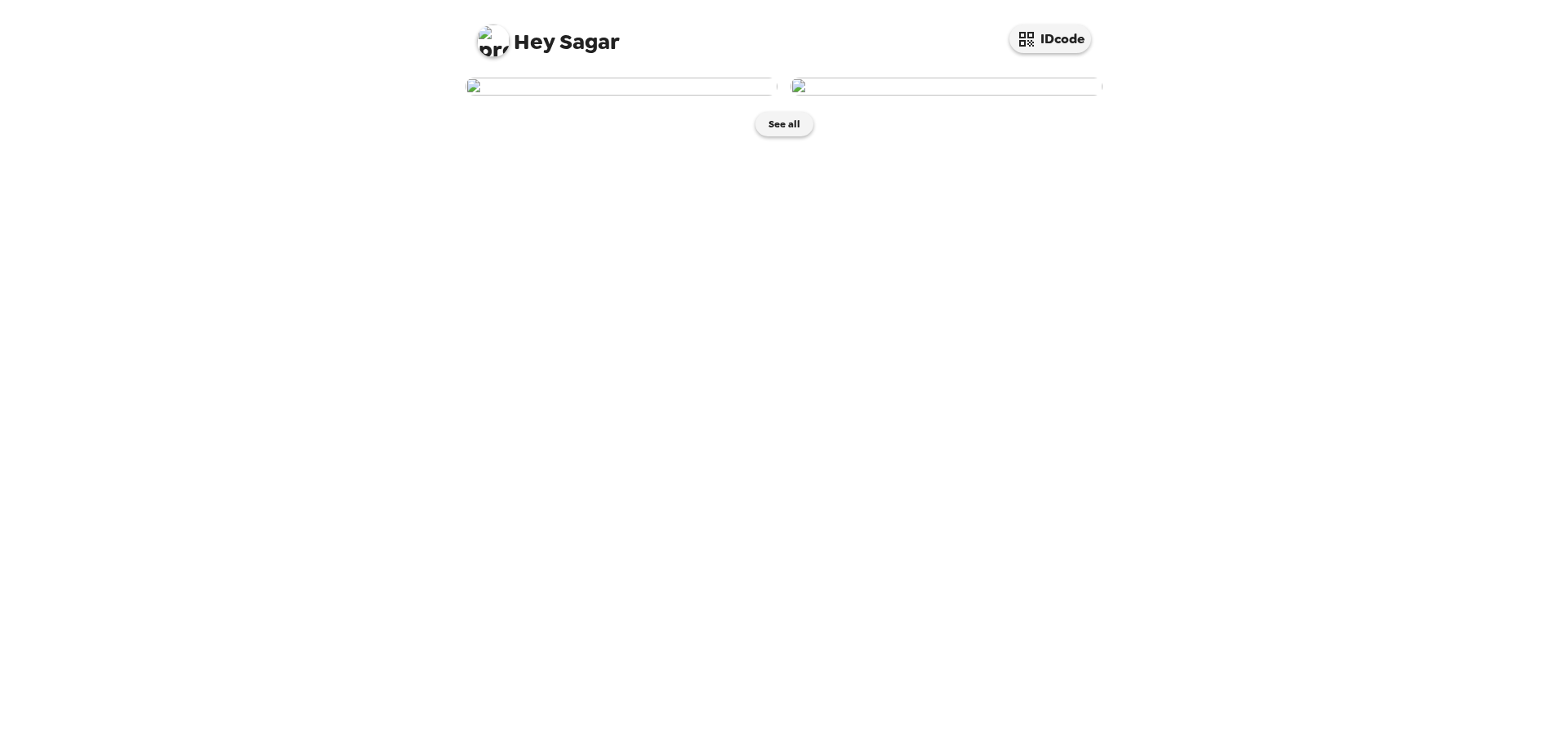
click at [935, 96] on img at bounding box center [946, 87] width 312 height 18
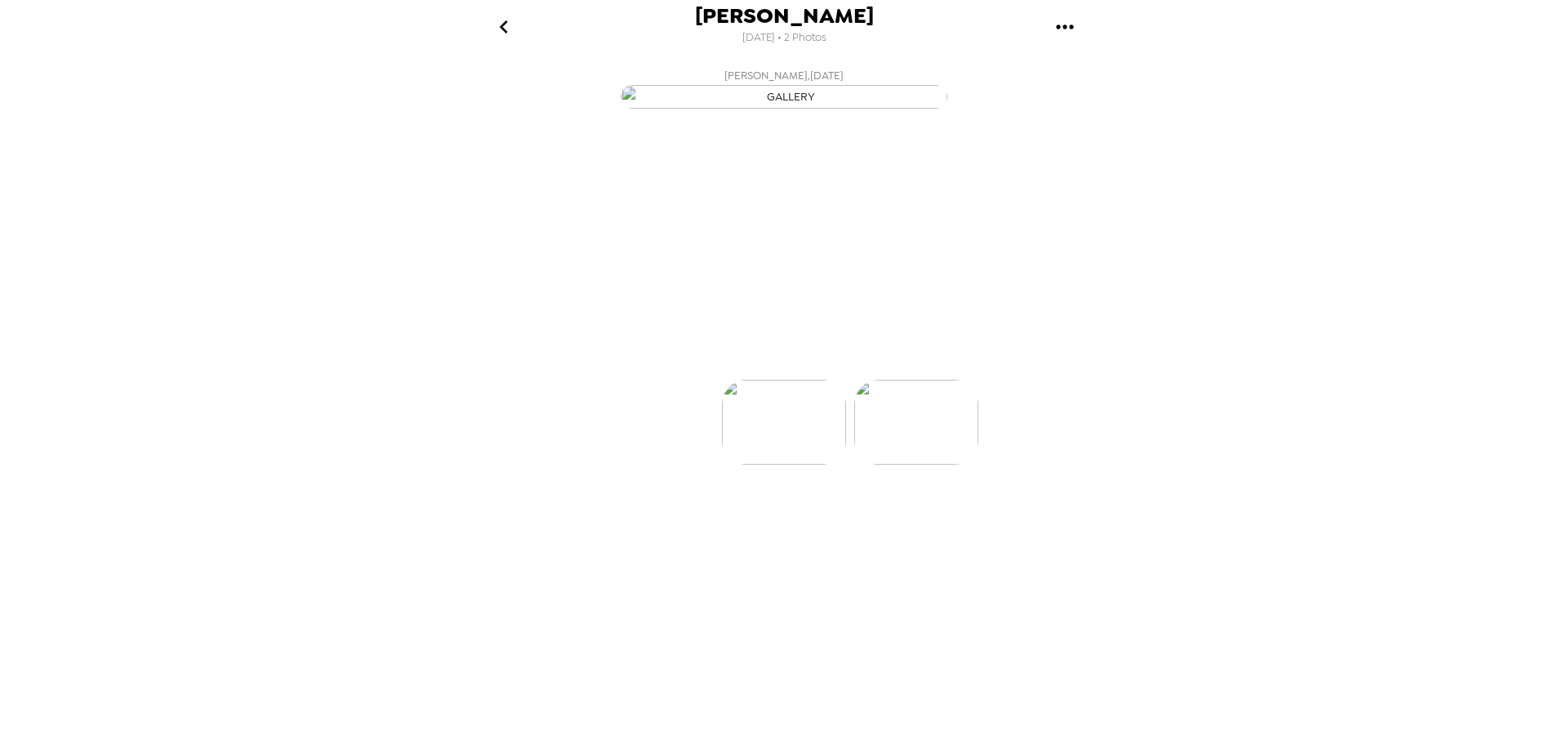
scroll to position [0, 130]
click at [691, 514] on img at bounding box center [653, 471] width 124 height 85
click at [944, 514] on img at bounding box center [917, 471] width 124 height 85
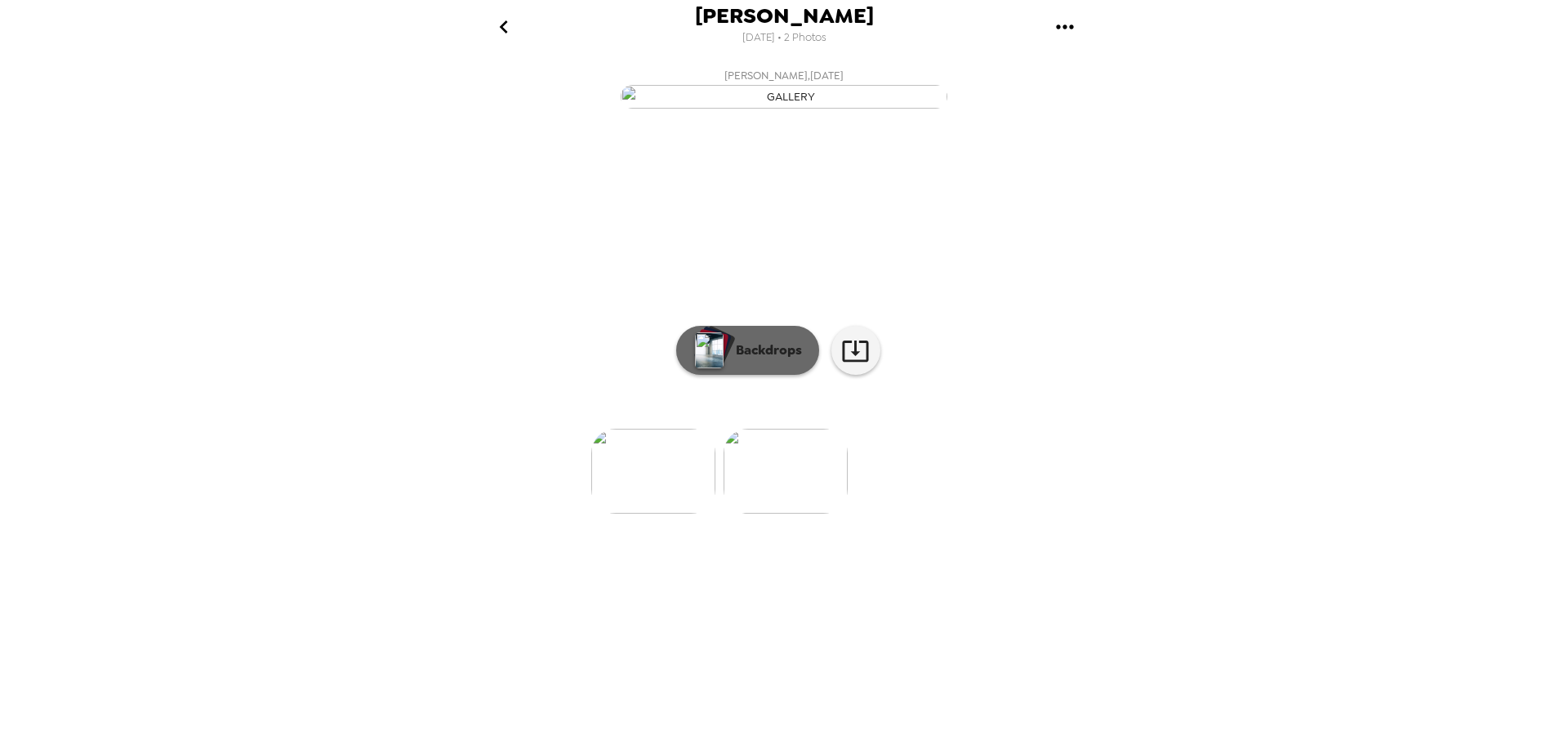
click at [753, 360] on p "Backdrops" at bounding box center [764, 350] width 74 height 20
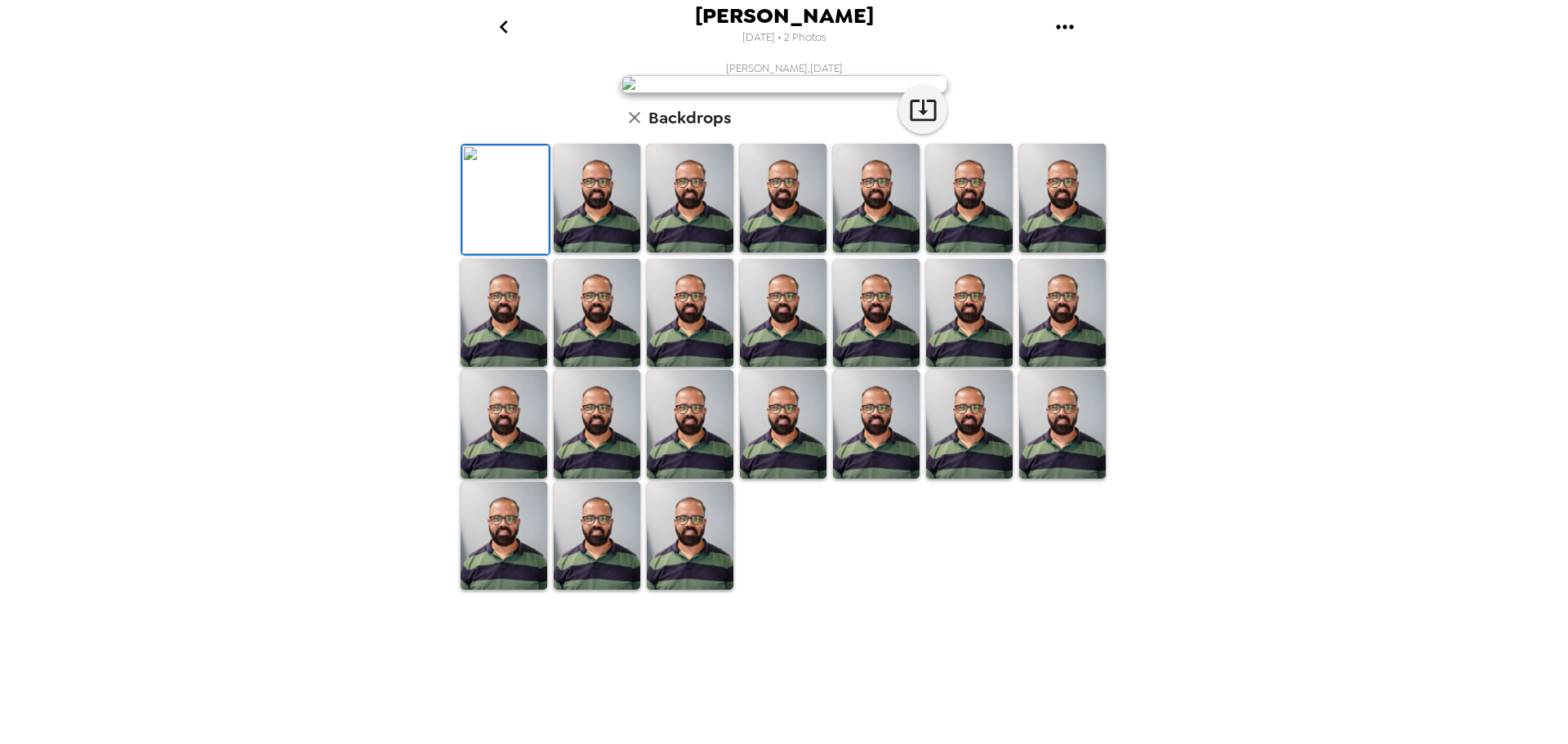
scroll to position [238, 0]
